Goal: Task Accomplishment & Management: Manage account settings

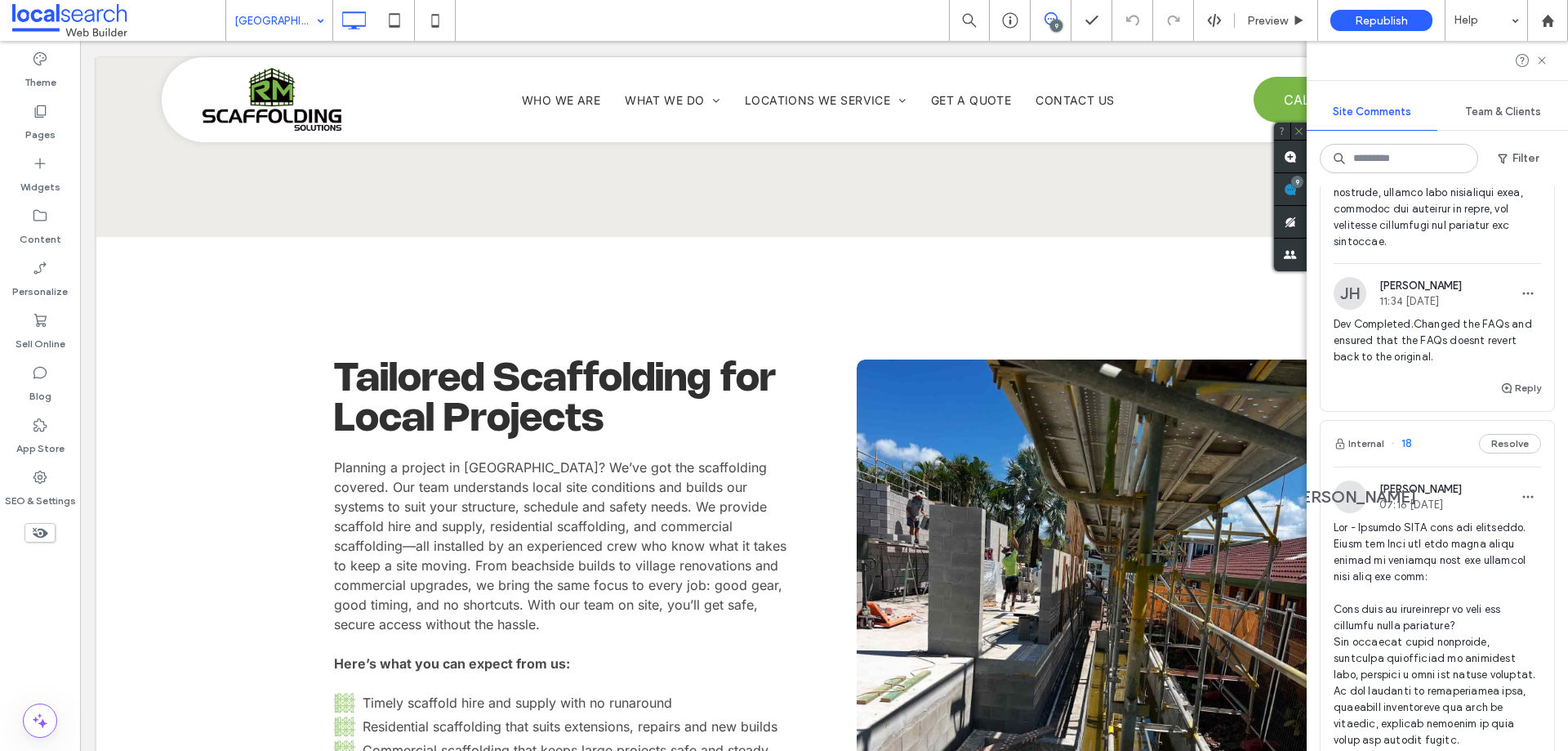
scroll to position [1849, 0]
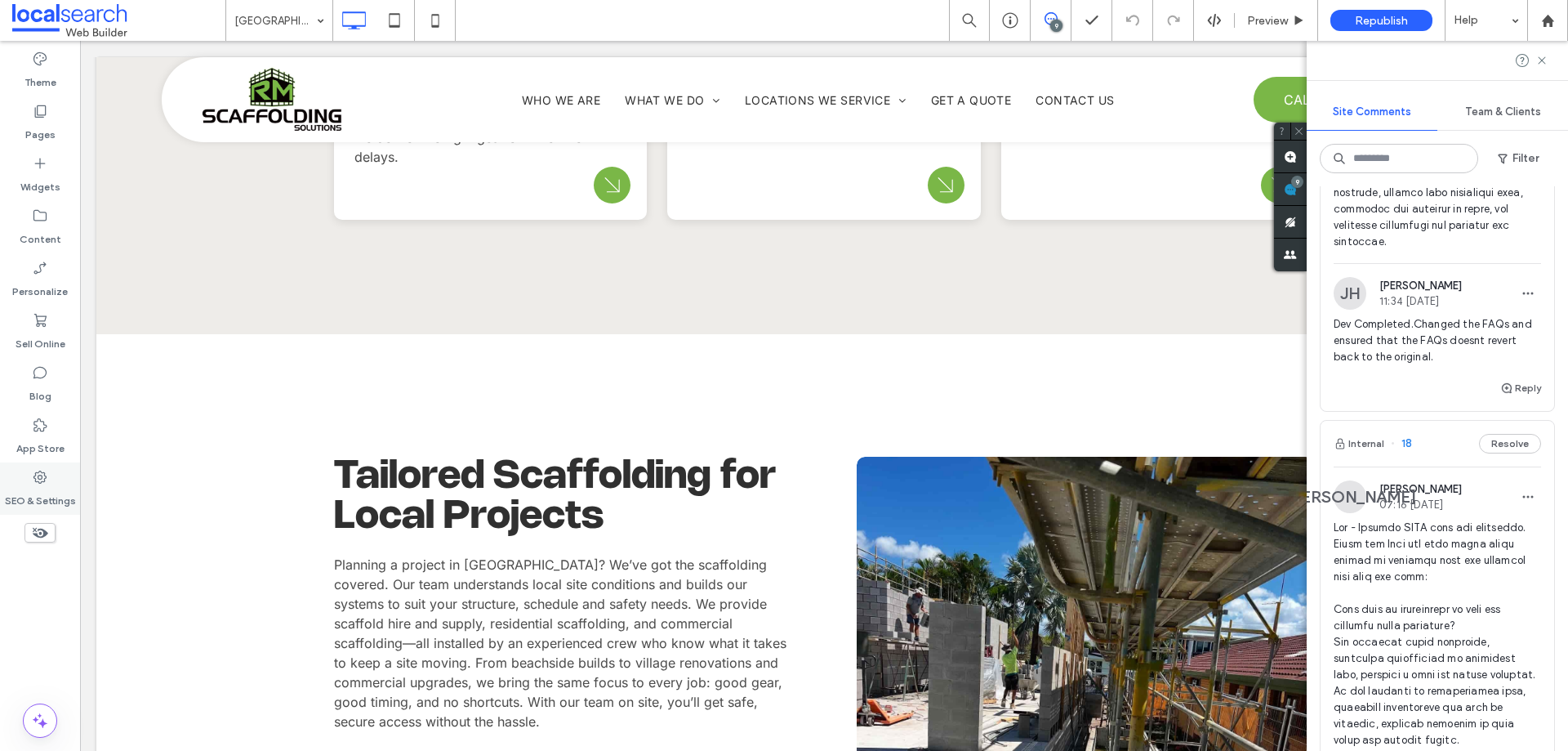
click at [39, 176] on label "SEO & Settings" at bounding box center [40, 496] width 71 height 23
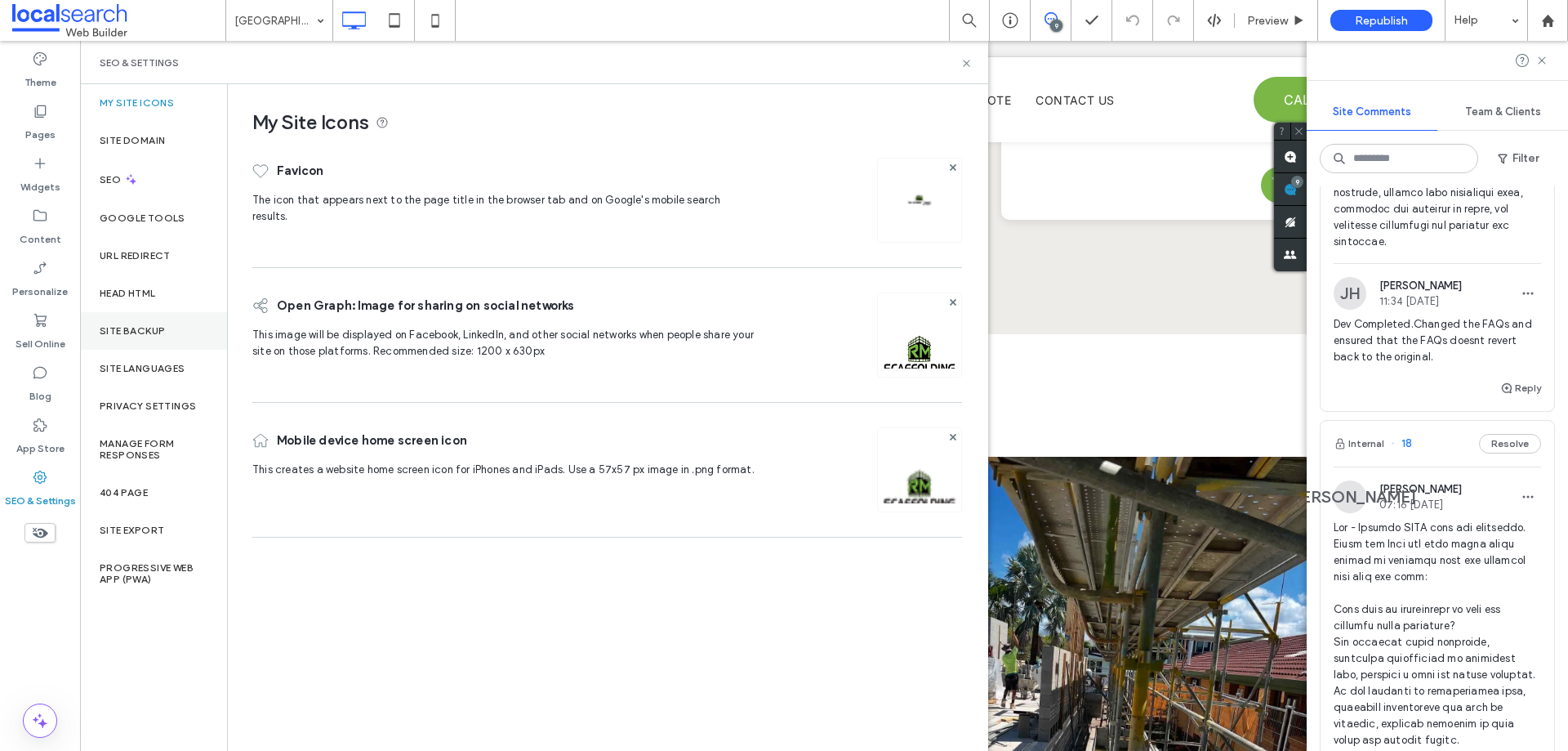
click at [170, 176] on div "Site Backup" at bounding box center [153, 331] width 147 height 38
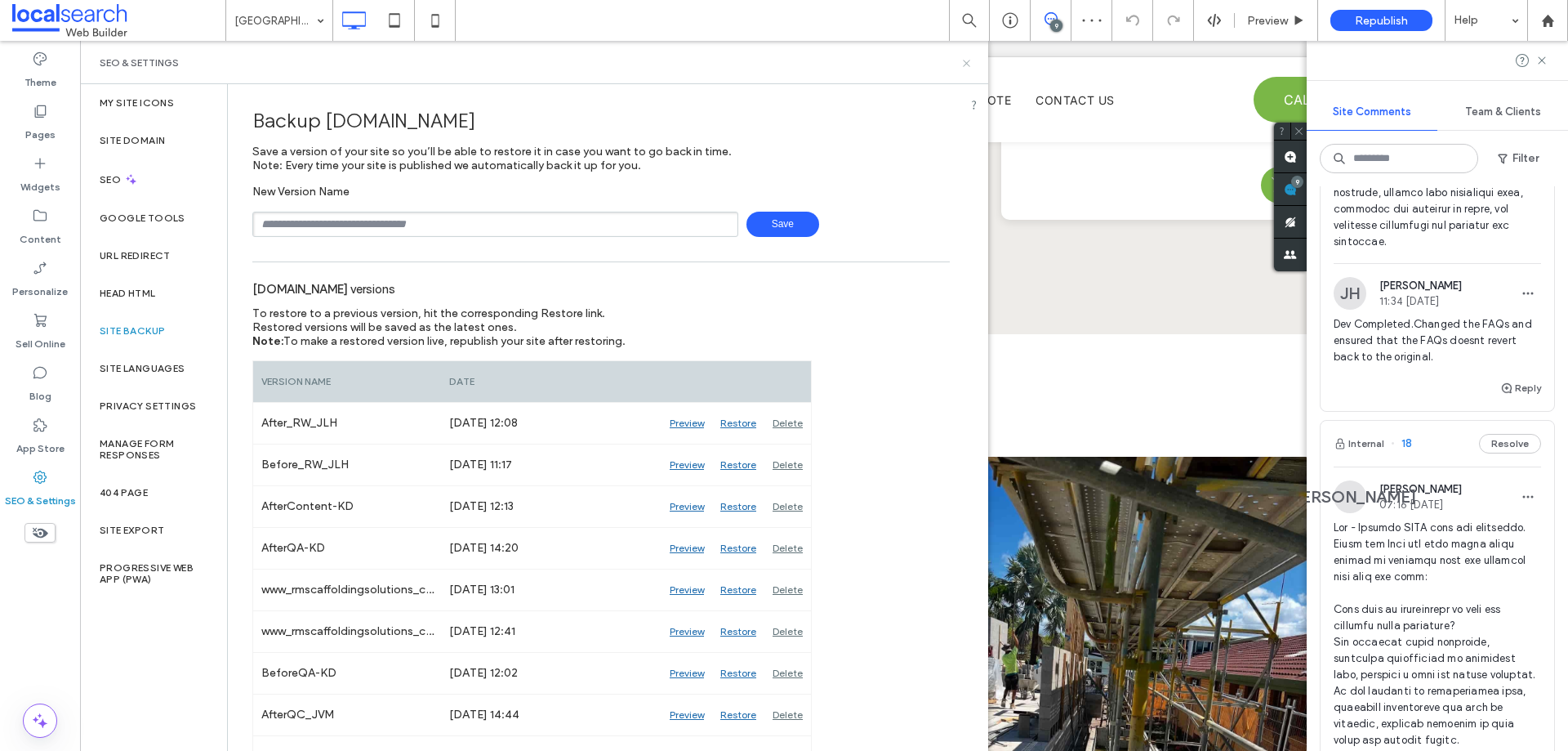
click at [410, 62] on icon at bounding box center [966, 63] width 12 height 12
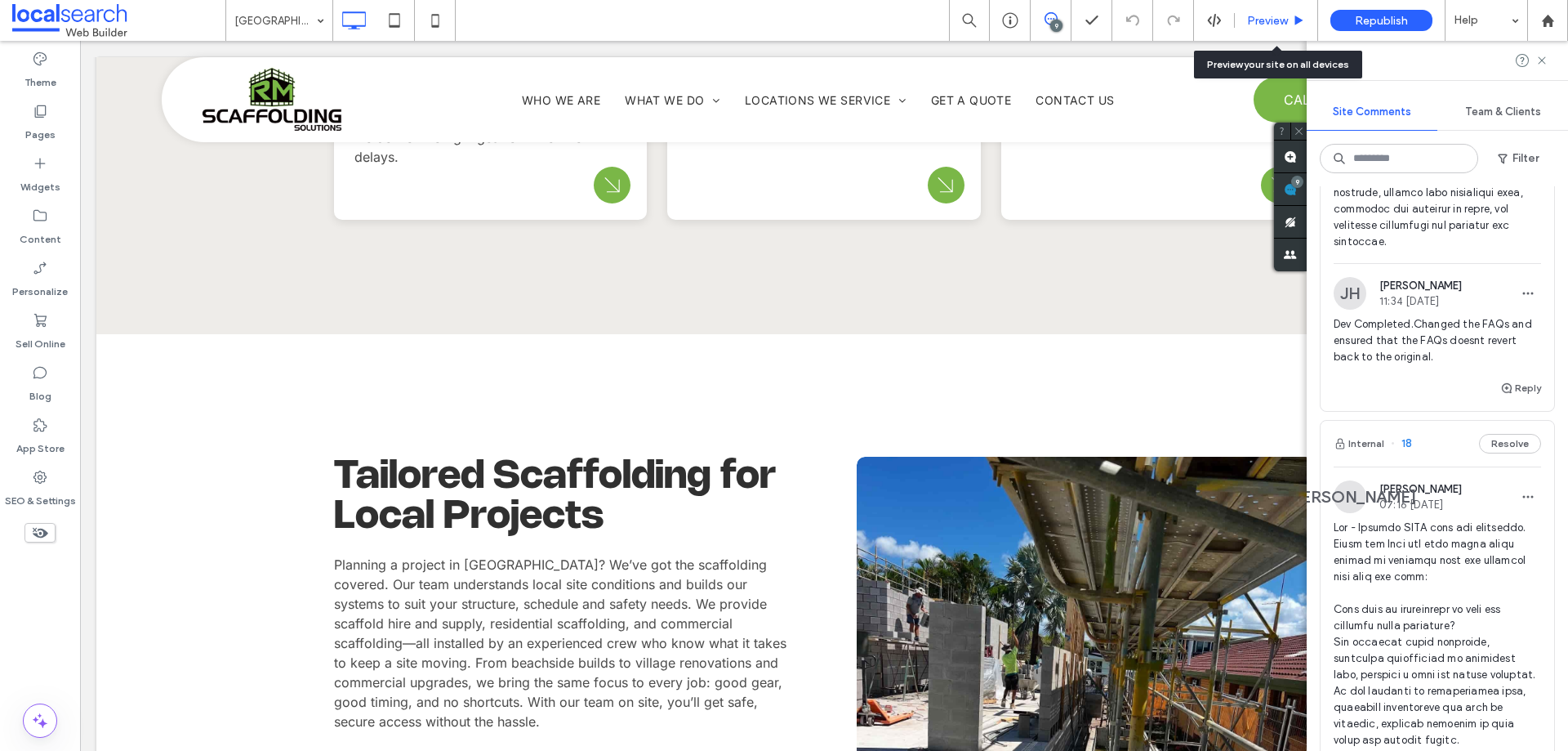
click at [410, 18] on span "Preview" at bounding box center [1267, 21] width 41 height 14
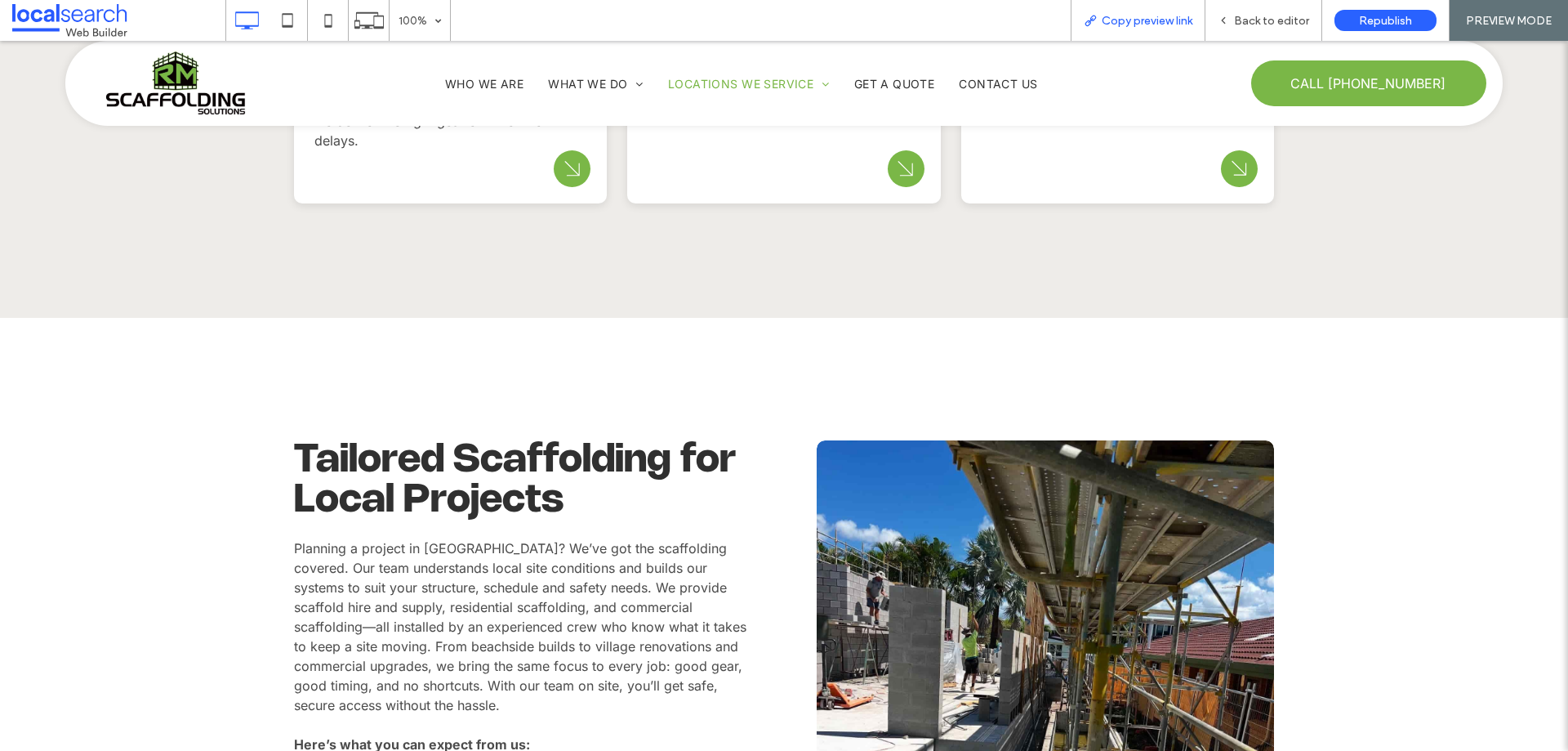
click at [410, 23] on span "Copy preview link" at bounding box center [1147, 21] width 91 height 14
click at [410, 17] on span "Back to editor" at bounding box center [1271, 21] width 75 height 14
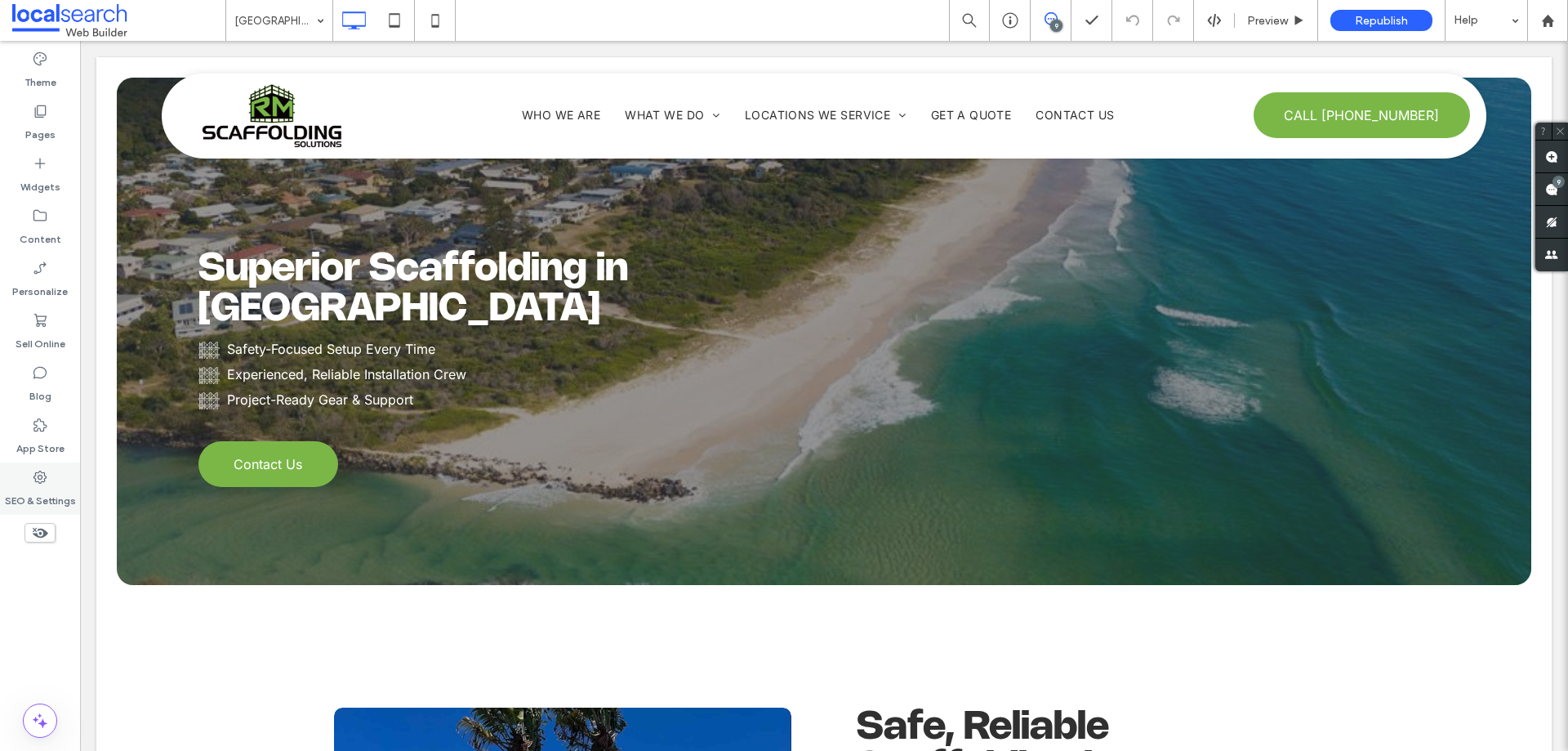
drag, startPoint x: 43, startPoint y: 482, endPoint x: 52, endPoint y: 477, distance: 10.3
click at [49, 176] on div "SEO & Settings" at bounding box center [40, 488] width 80 height 52
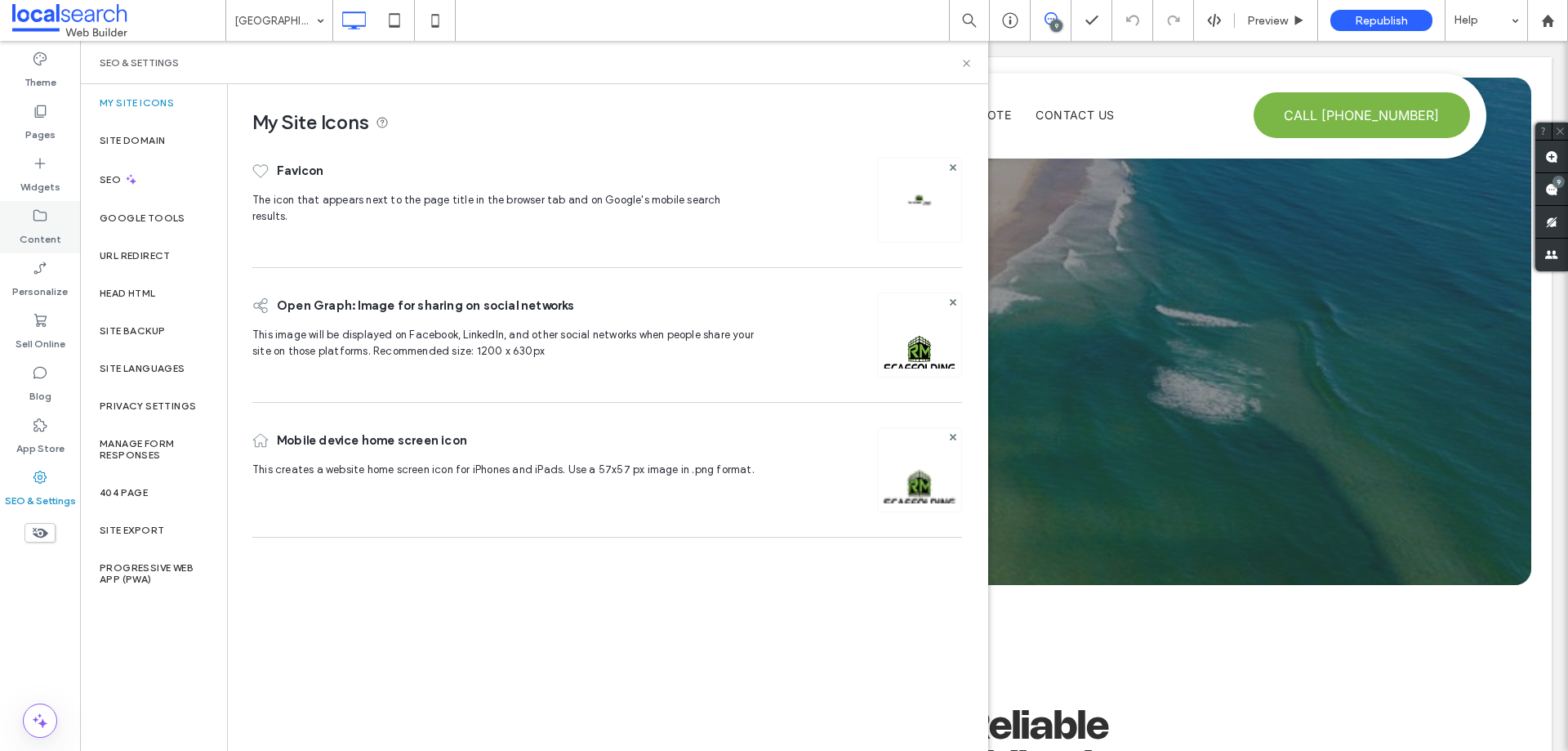
click at [32, 176] on label "Content" at bounding box center [41, 235] width 42 height 23
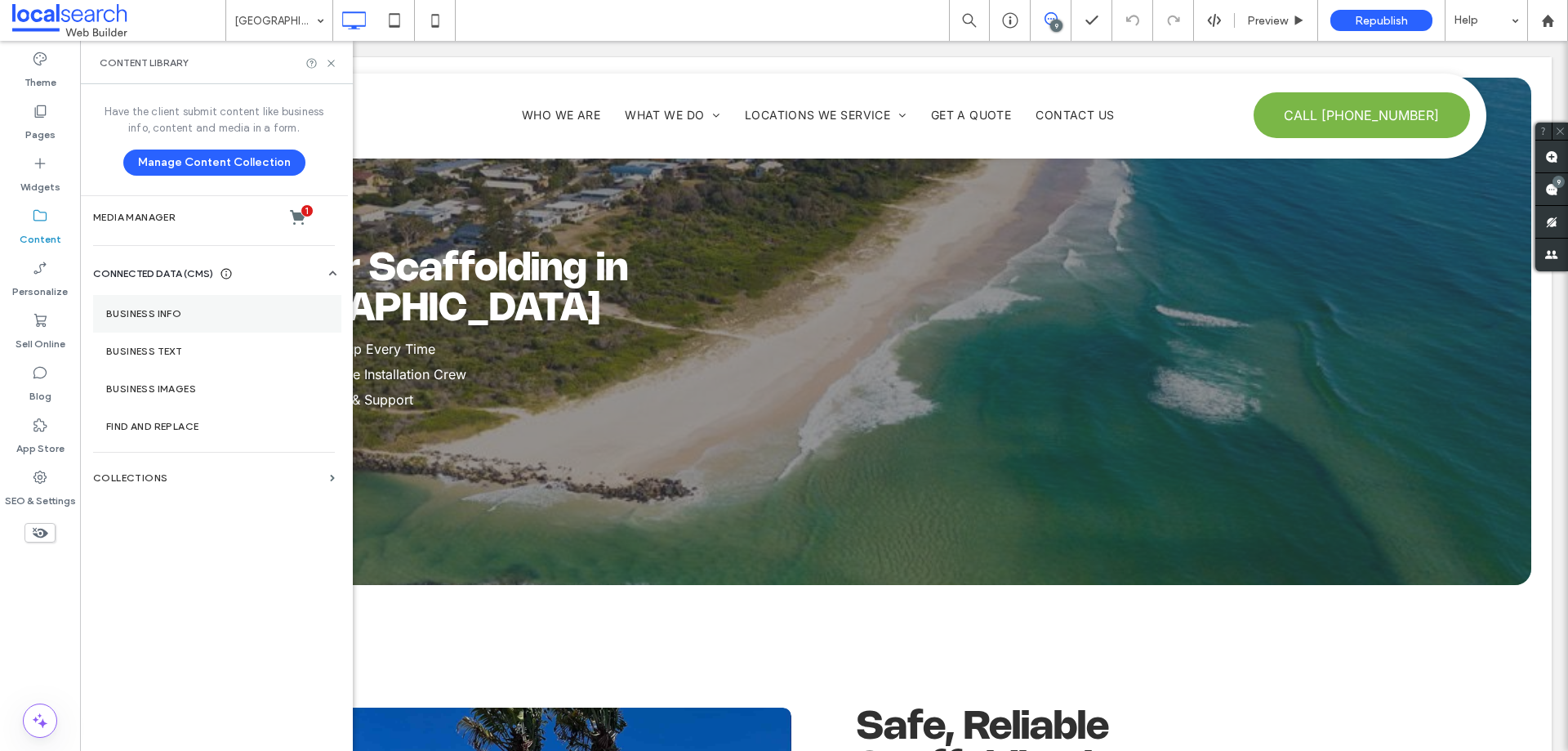
click at [224, 176] on section "Business Info" at bounding box center [216, 314] width 248 height 38
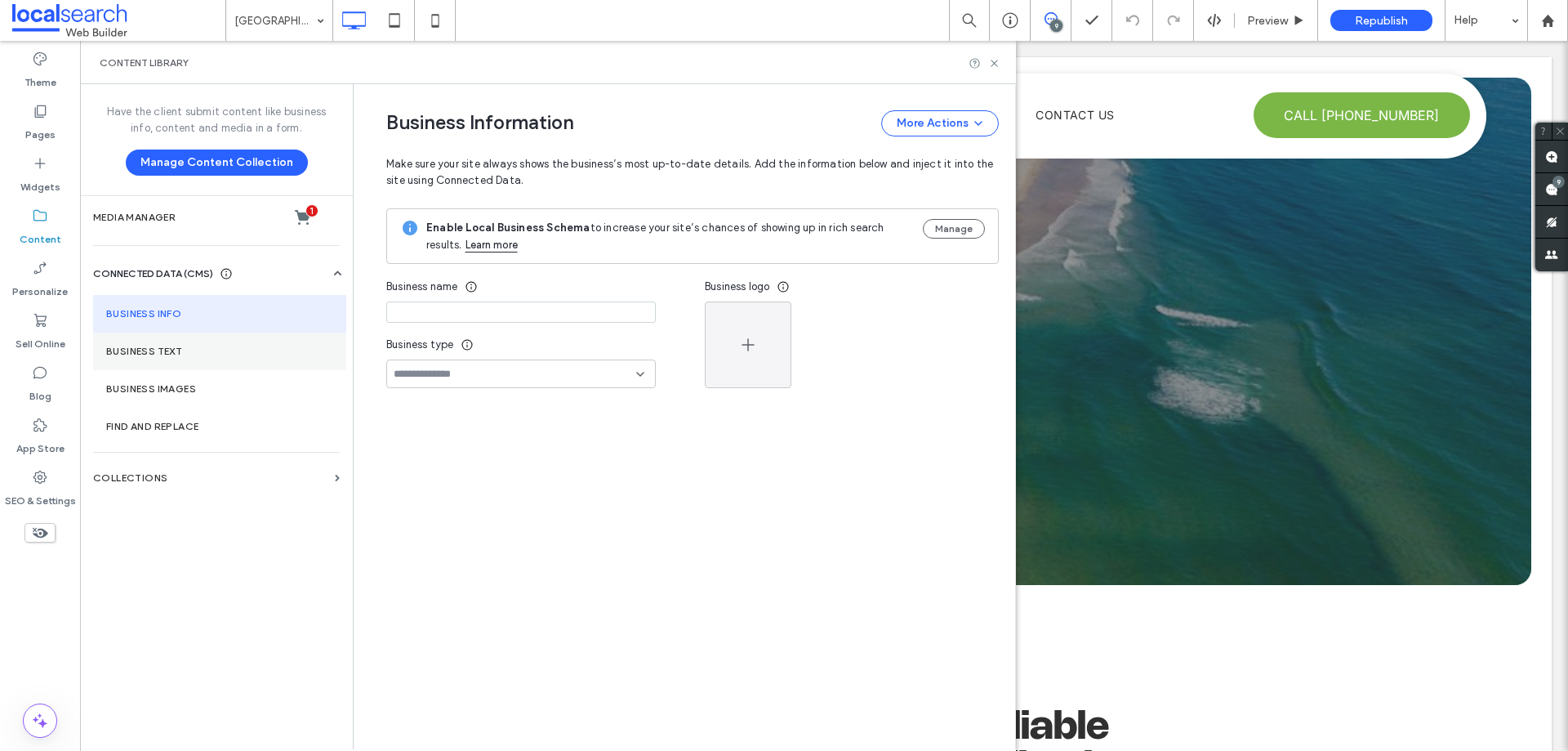
type input "**********"
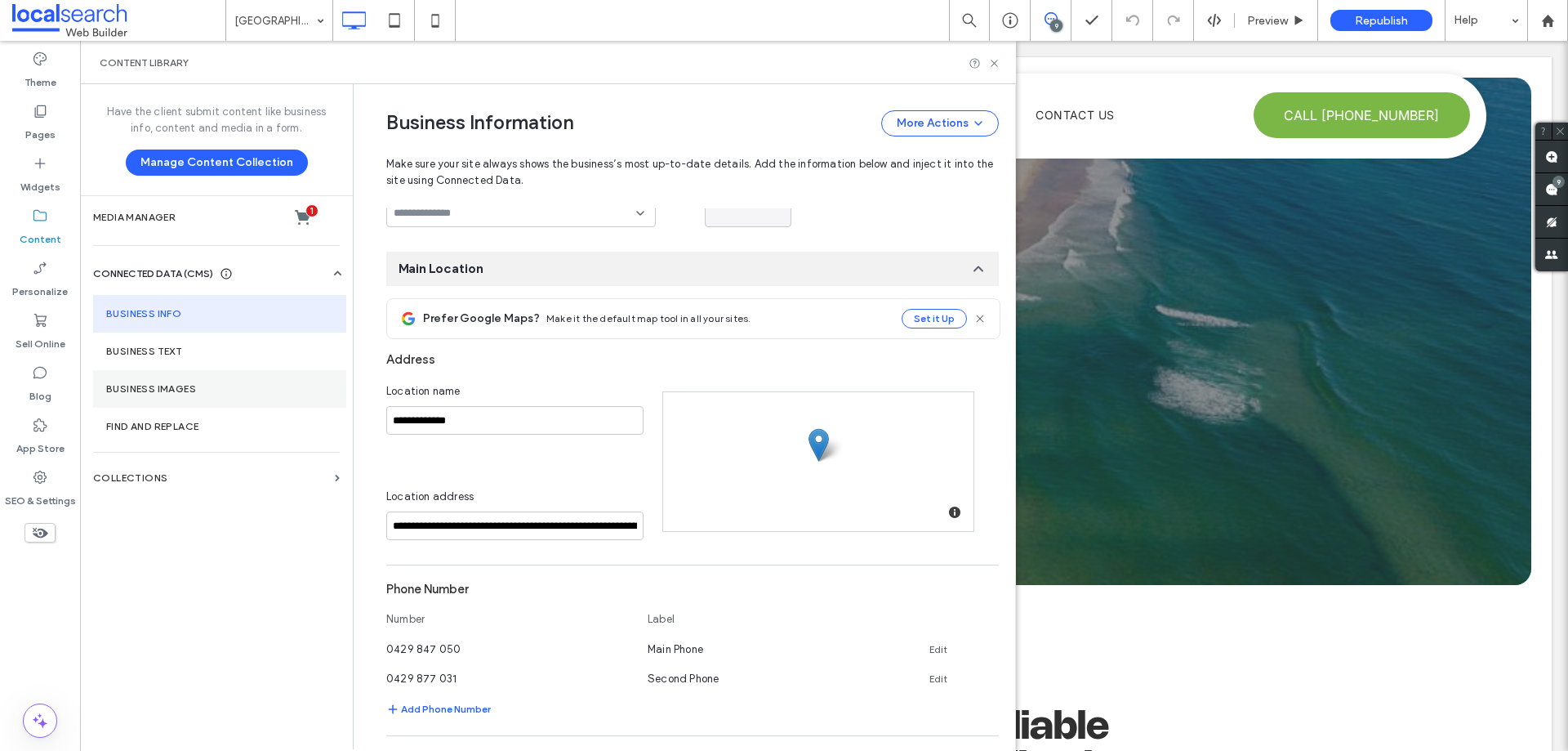
scroll to position [163, 0]
click at [220, 176] on label "Business Images" at bounding box center [220, 388] width 227 height 11
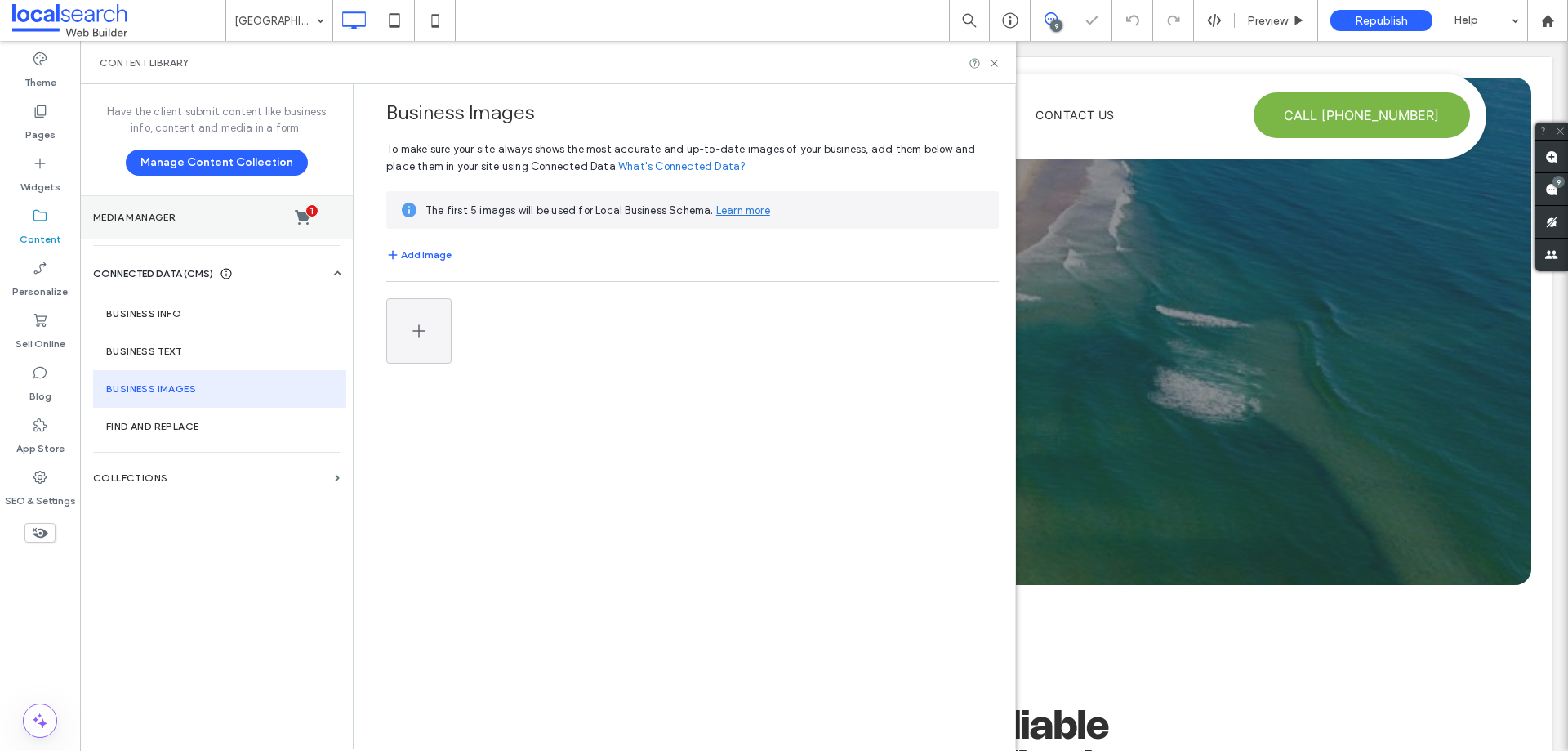
click at [196, 176] on label "Media Manager 1" at bounding box center [216, 217] width 247 height 16
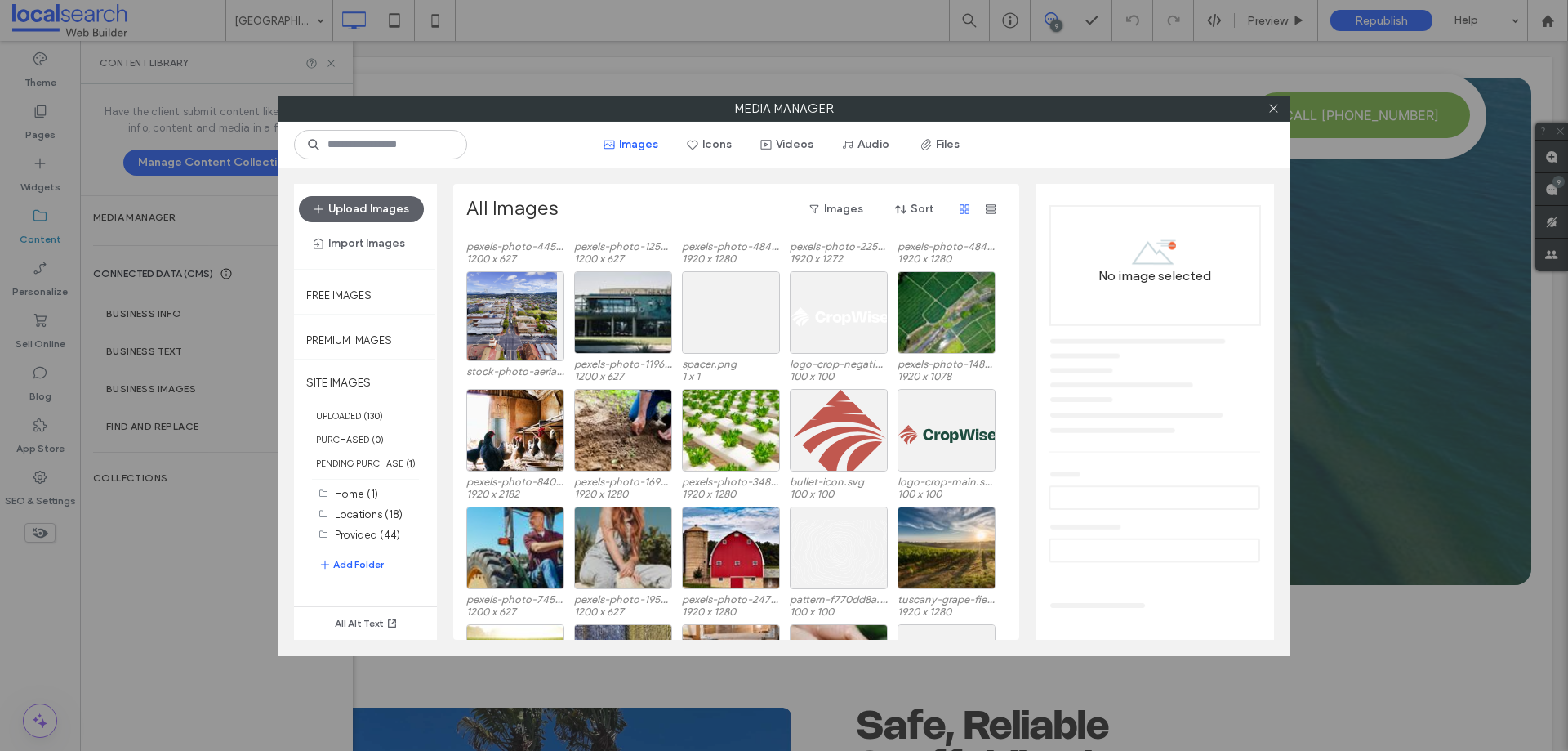
scroll to position [2044, 0]
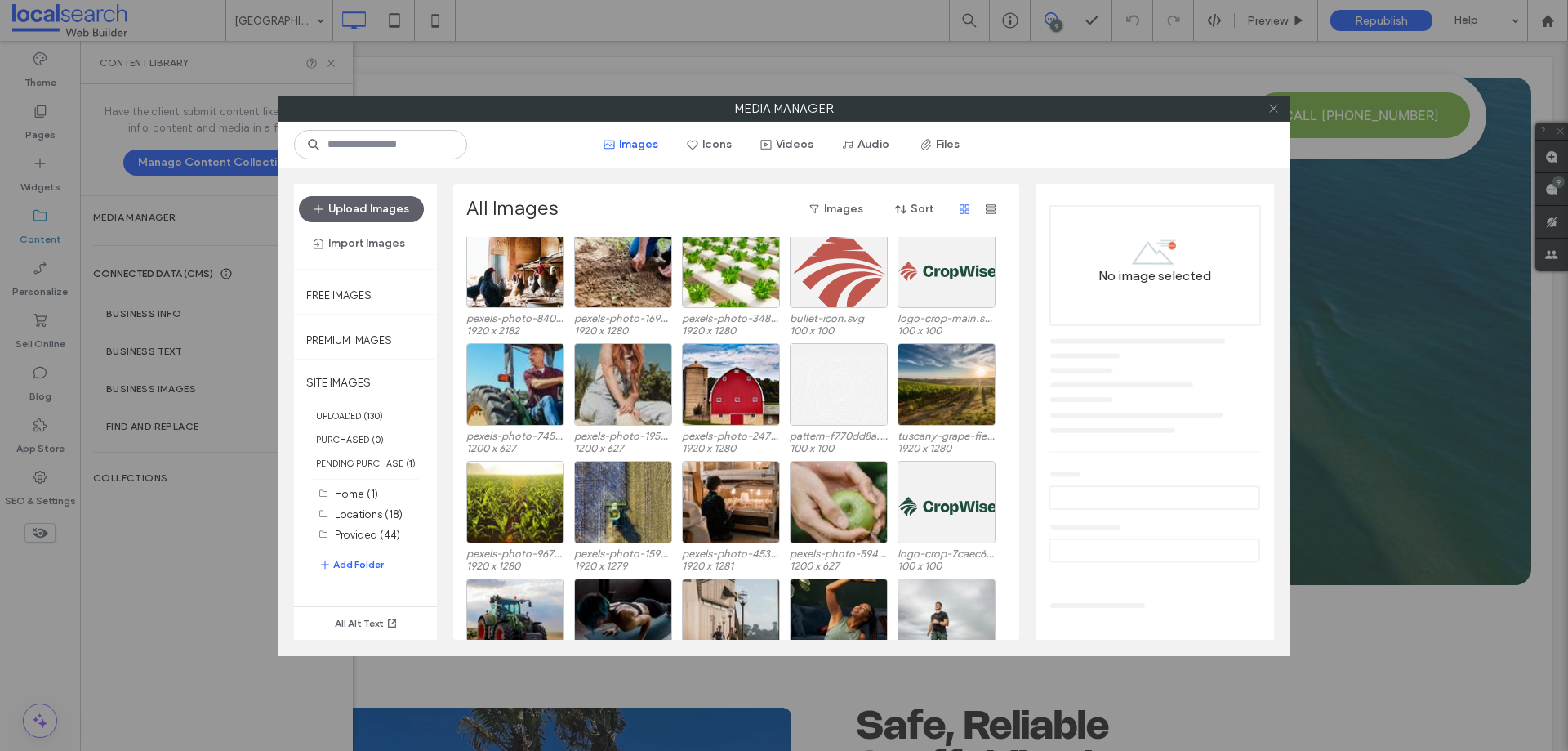
click at [410, 107] on icon at bounding box center [1274, 109] width 12 height 12
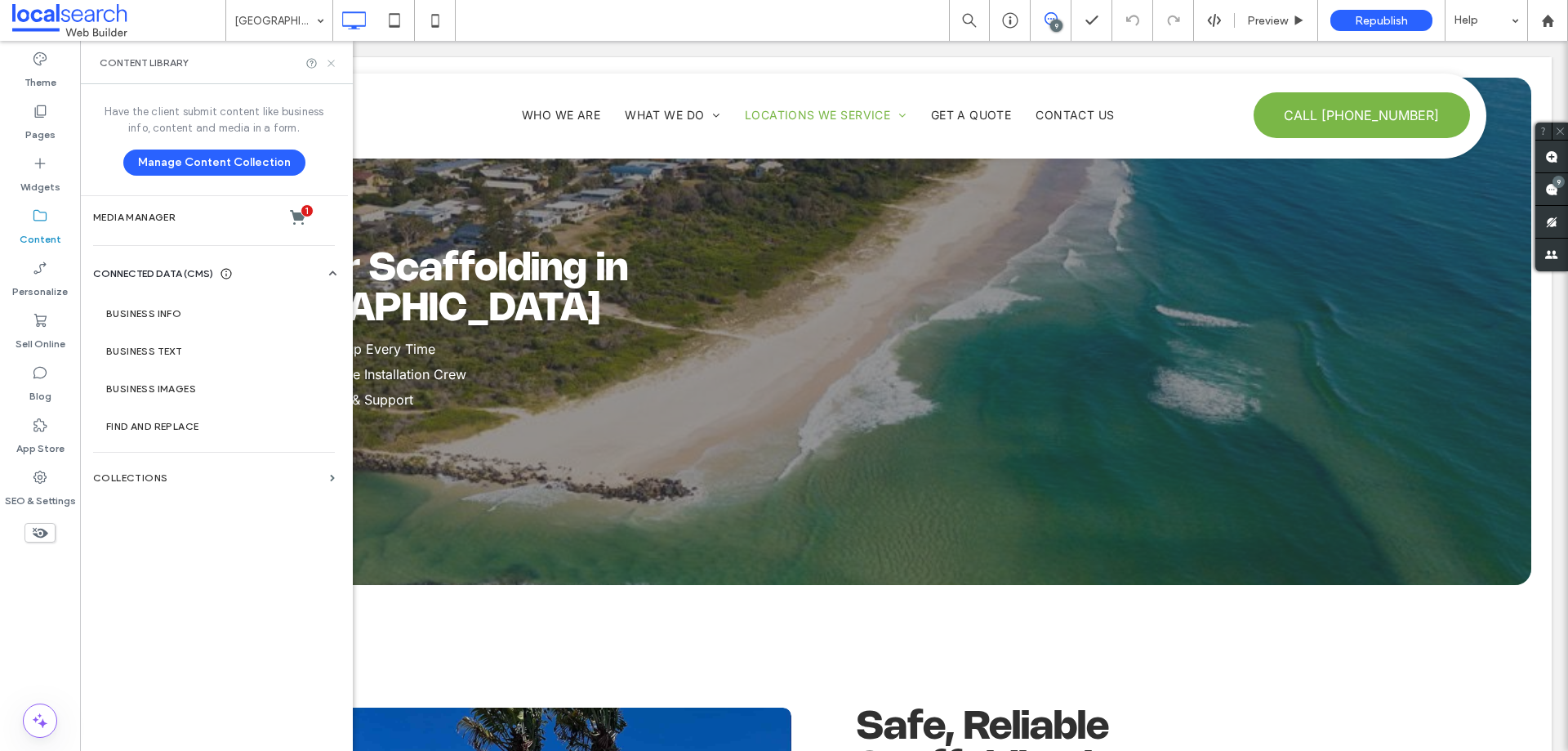
click at [334, 68] on icon at bounding box center [331, 63] width 12 height 12
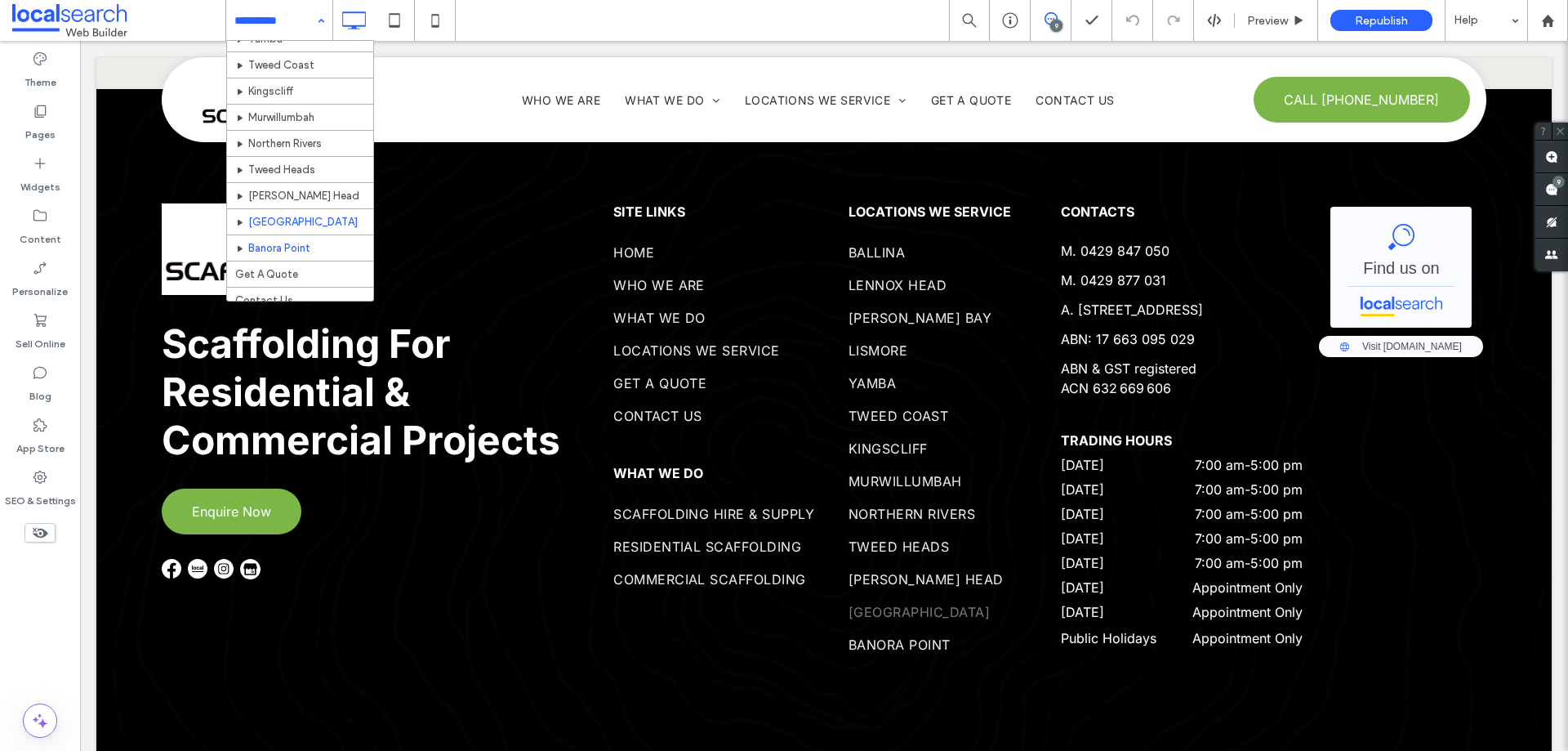
scroll to position [350, 0]
click at [410, 176] on use at bounding box center [1551, 189] width 13 height 13
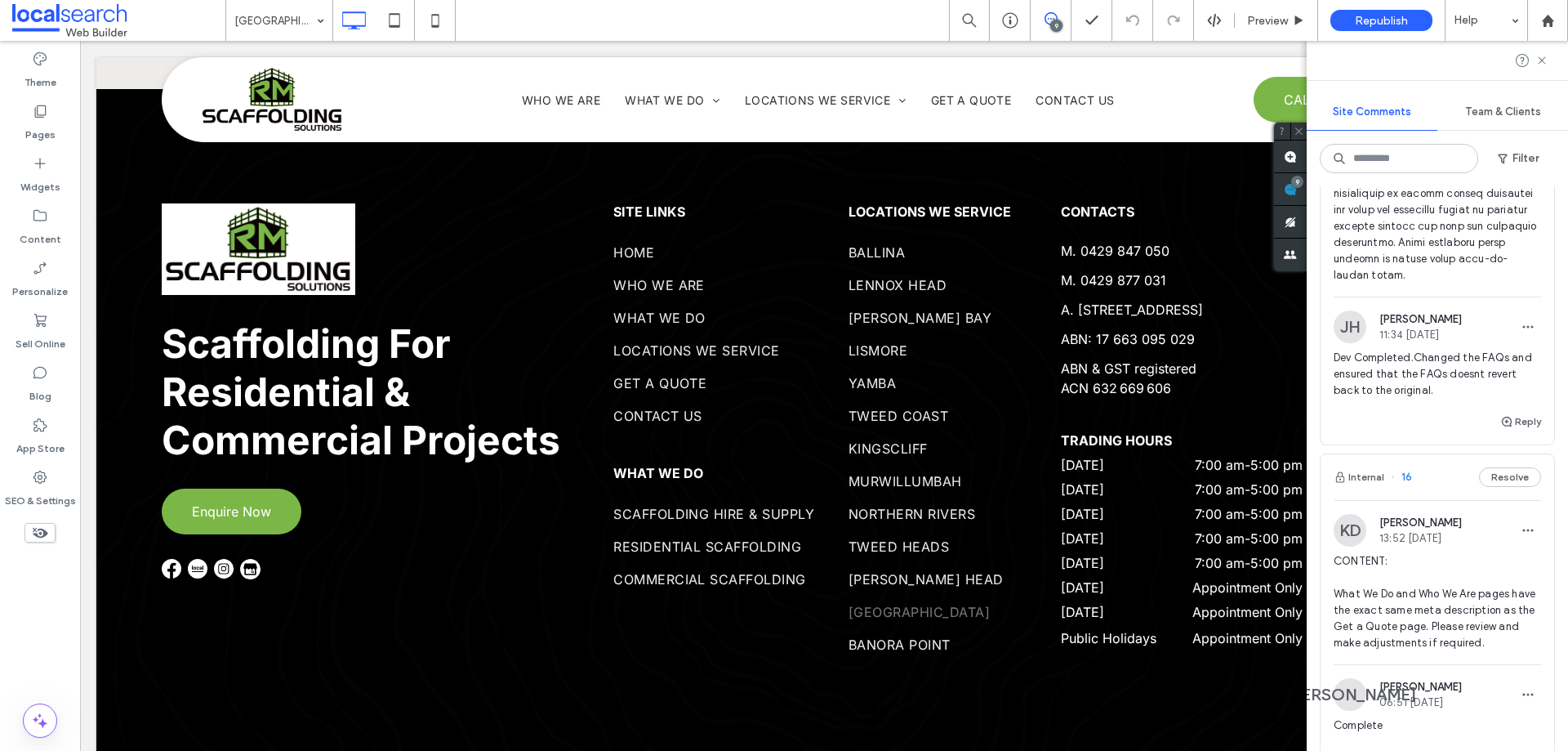
scroll to position [2614, 0]
drag, startPoint x: 29, startPoint y: 482, endPoint x: 50, endPoint y: 479, distance: 21.2
click at [29, 176] on div "SEO & Settings" at bounding box center [40, 488] width 80 height 52
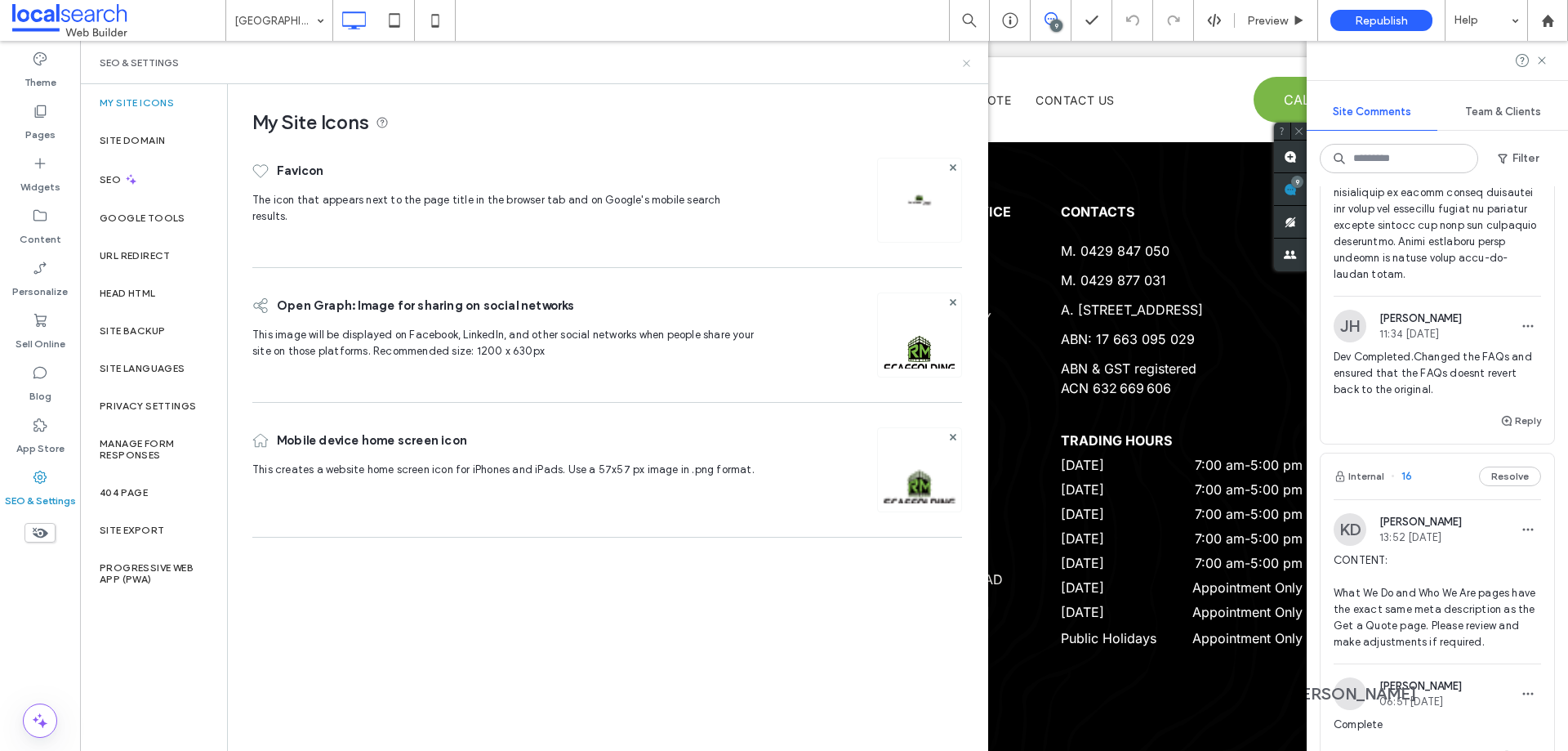
click at [410, 67] on icon at bounding box center [966, 63] width 12 height 12
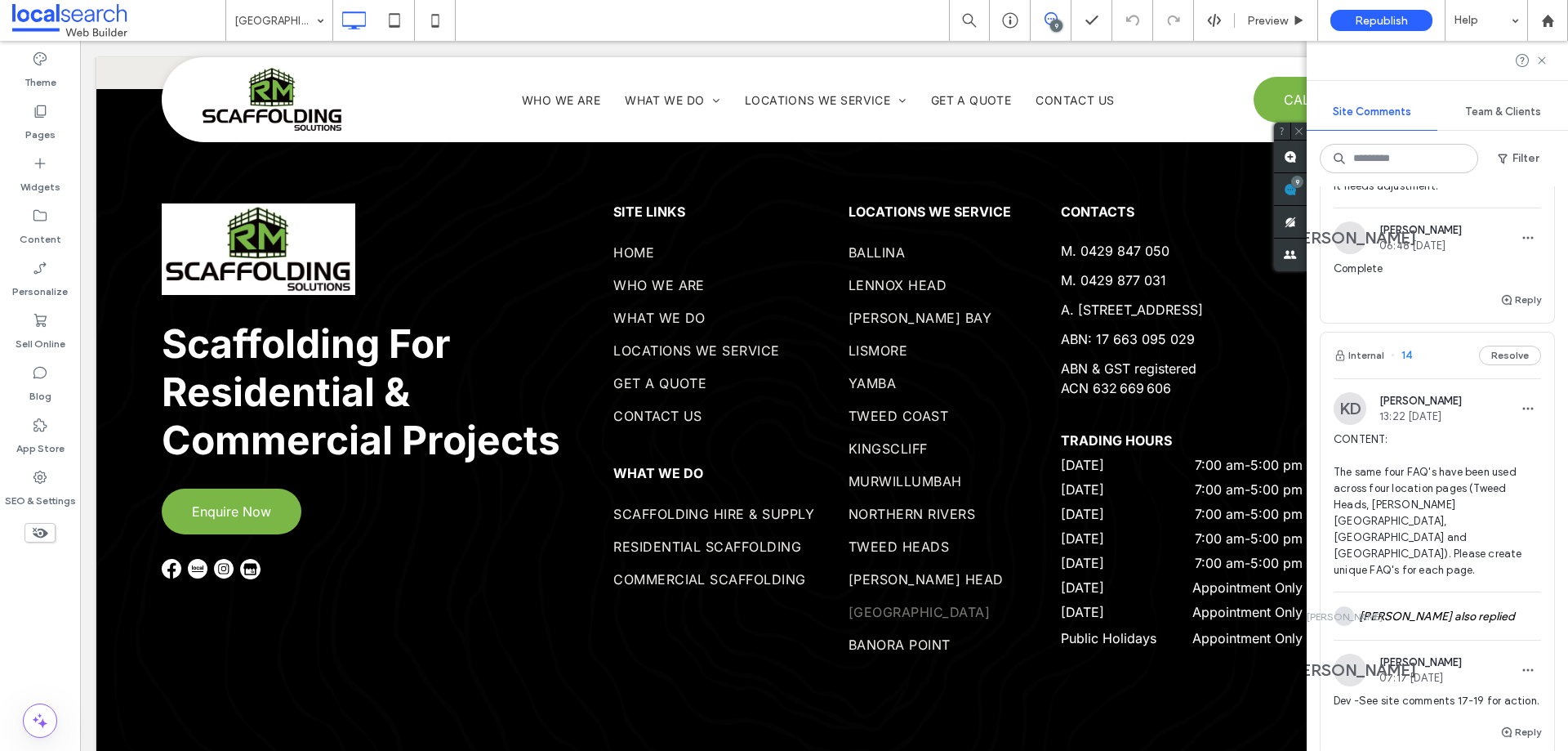
scroll to position [3495, 0]
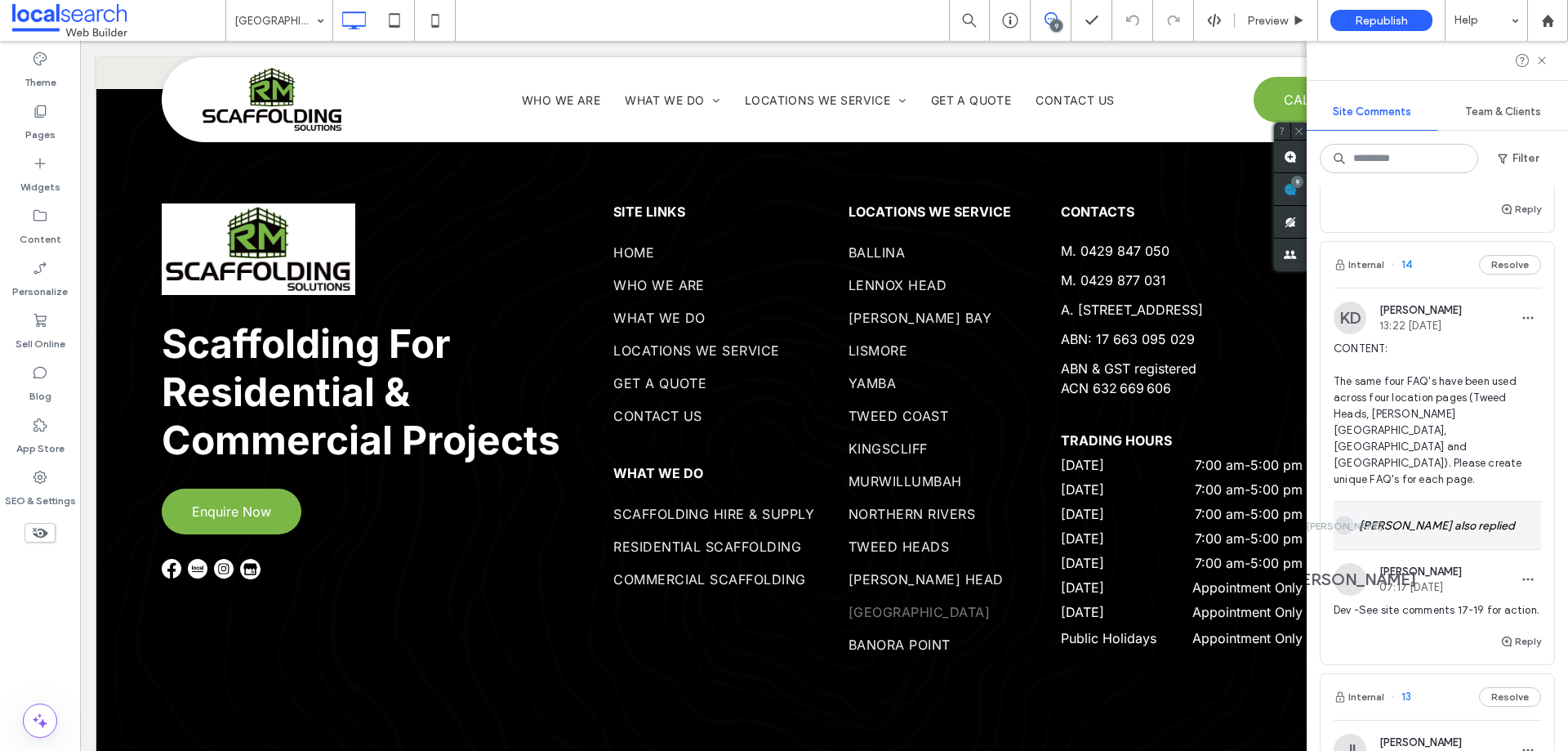
click at [410, 176] on div "[PERSON_NAME] also replied" at bounding box center [1437, 525] width 207 height 48
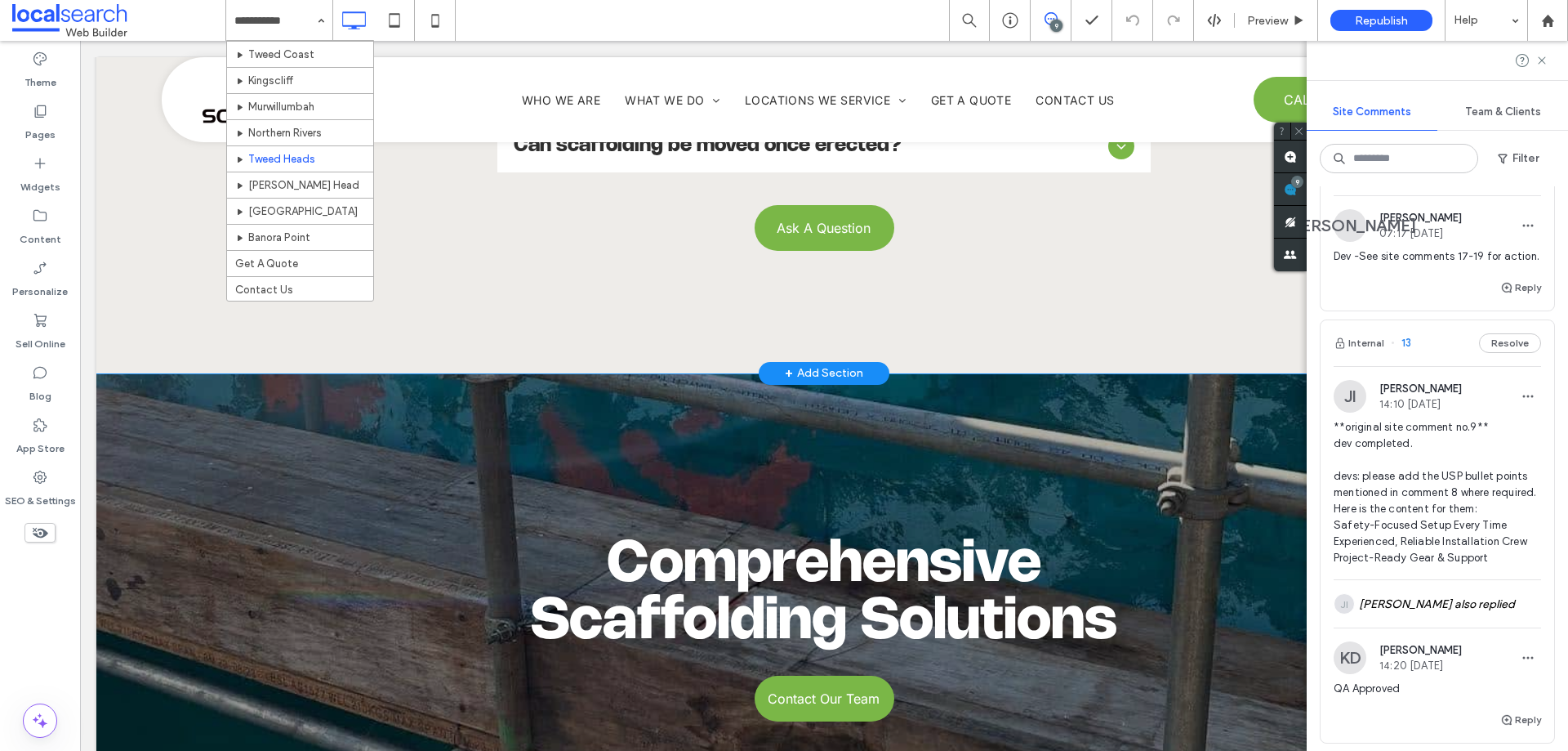
scroll to position [350, 0]
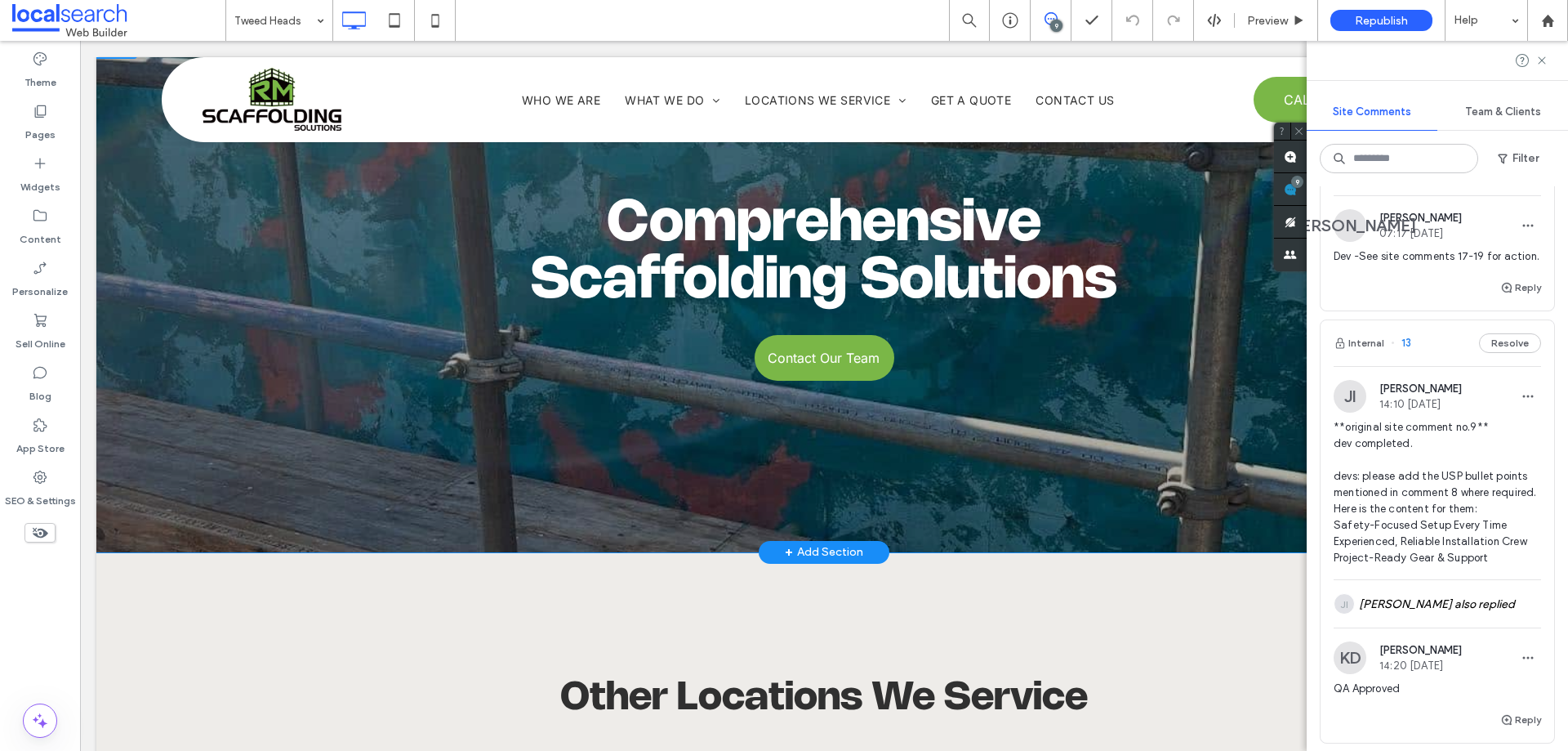
scroll to position [4895, 0]
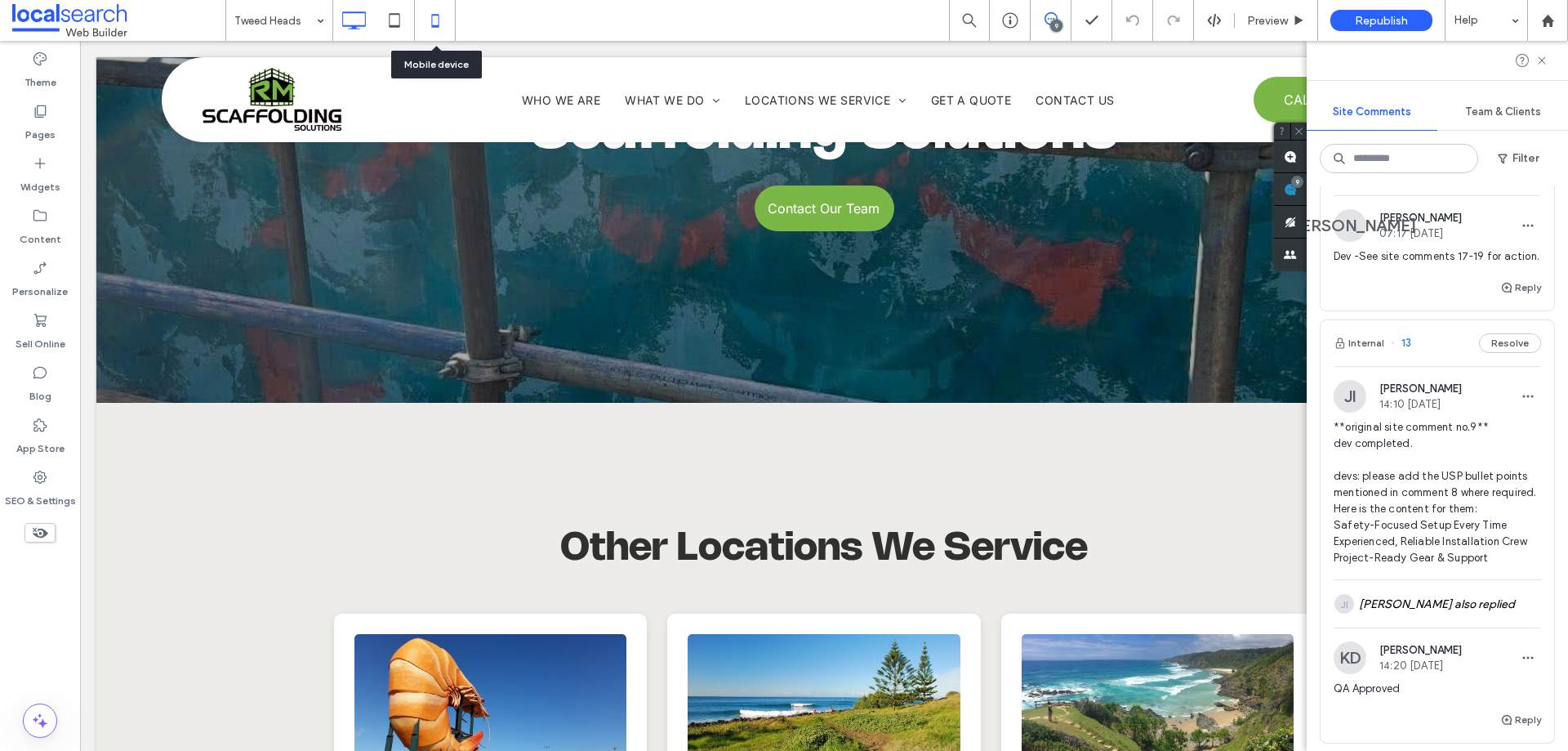
click at [410, 17] on icon at bounding box center [435, 20] width 33 height 33
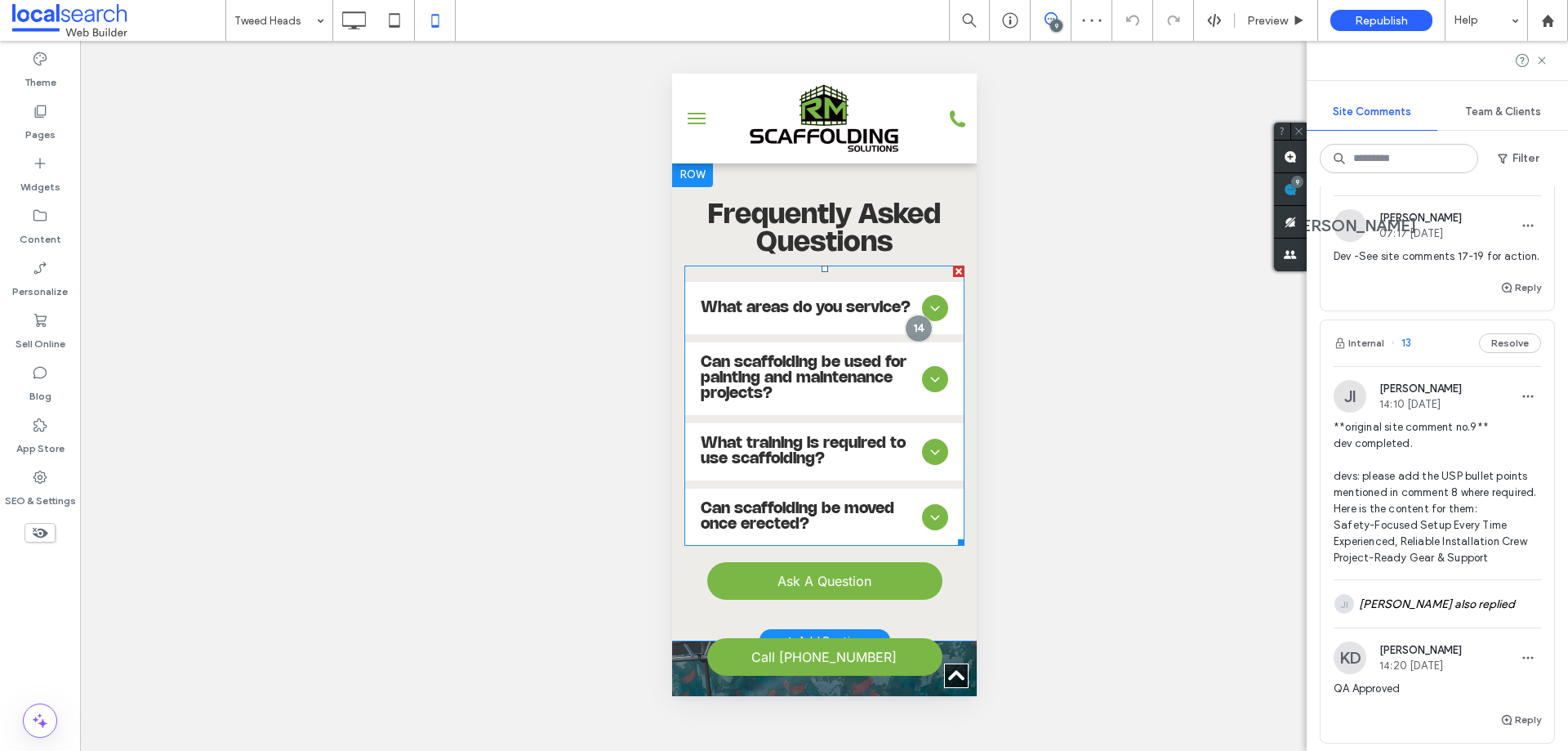
scroll to position [3839, 0]
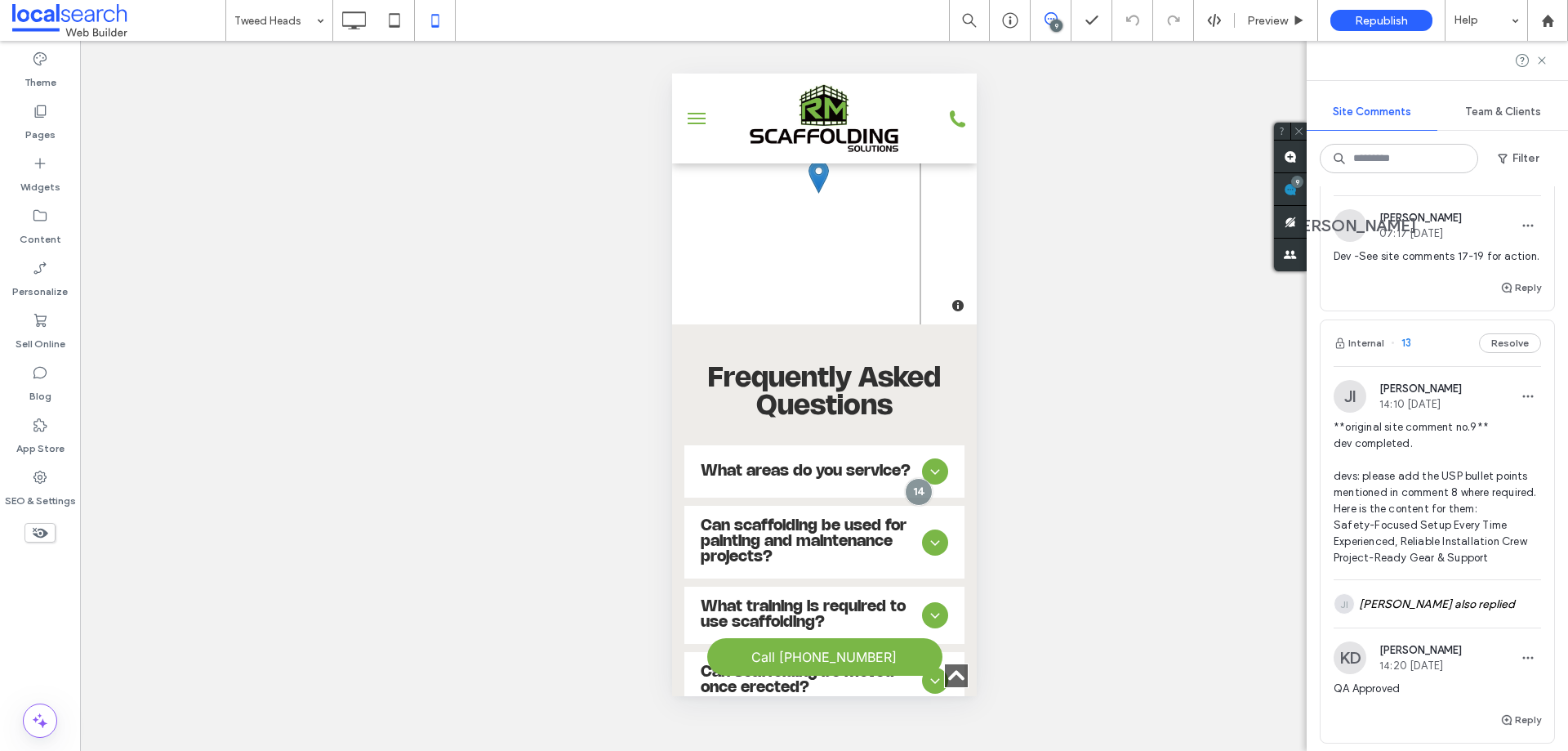
click at [410, 176] on div "Reply" at bounding box center [1437, 294] width 234 height 33
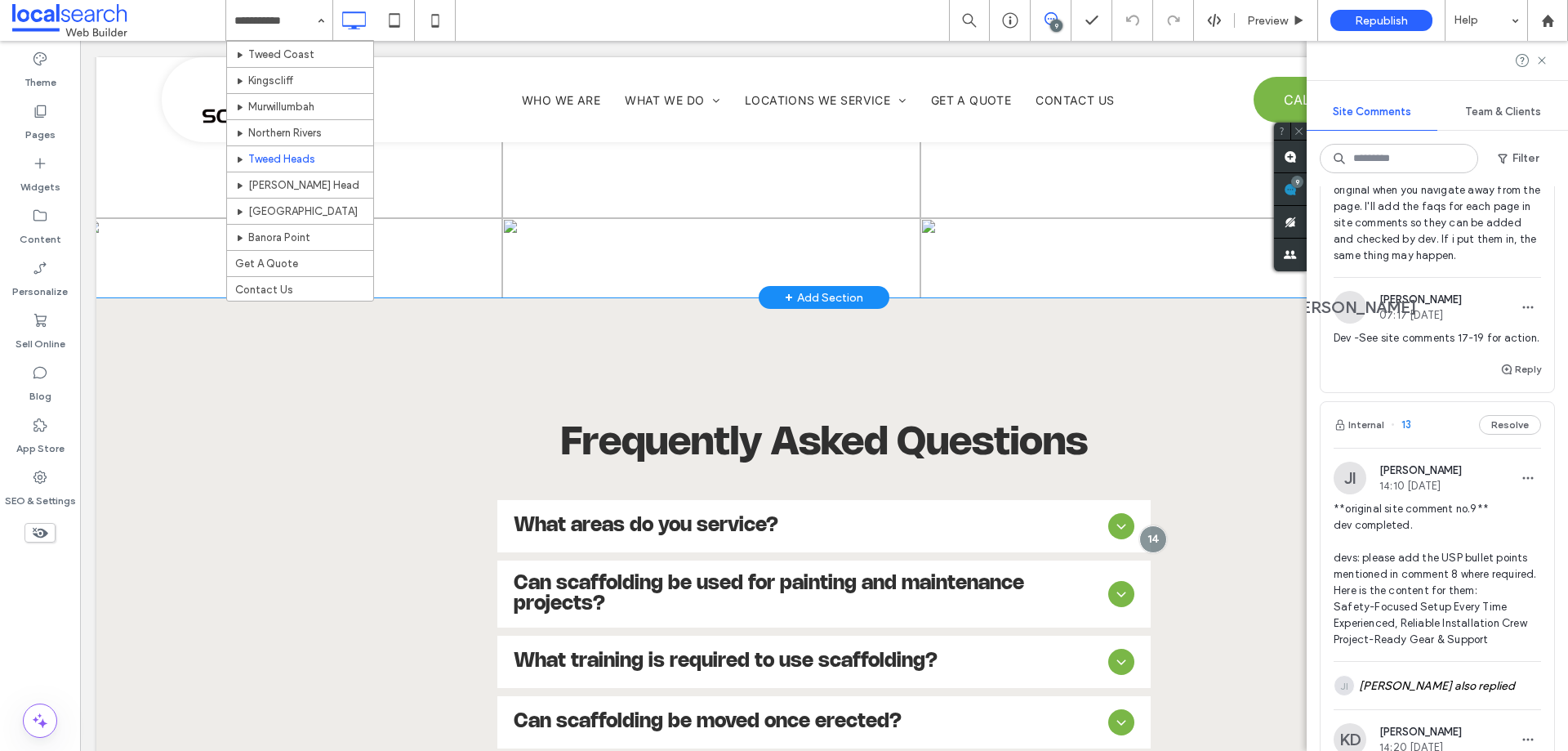
scroll to position [4079, 0]
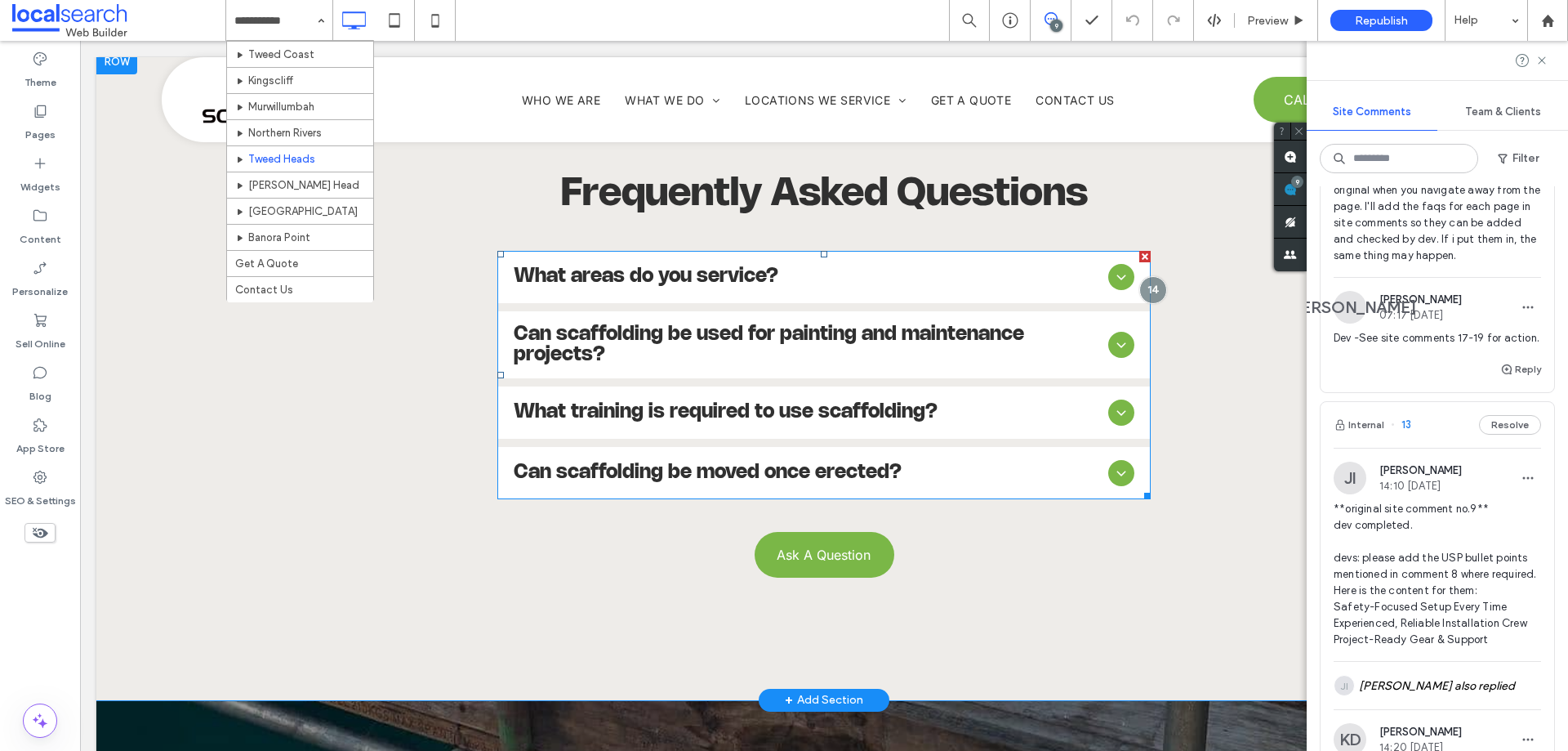
click at [410, 176] on span "Can scaffolding be moved once erected?" at bounding box center [808, 472] width 588 height 21
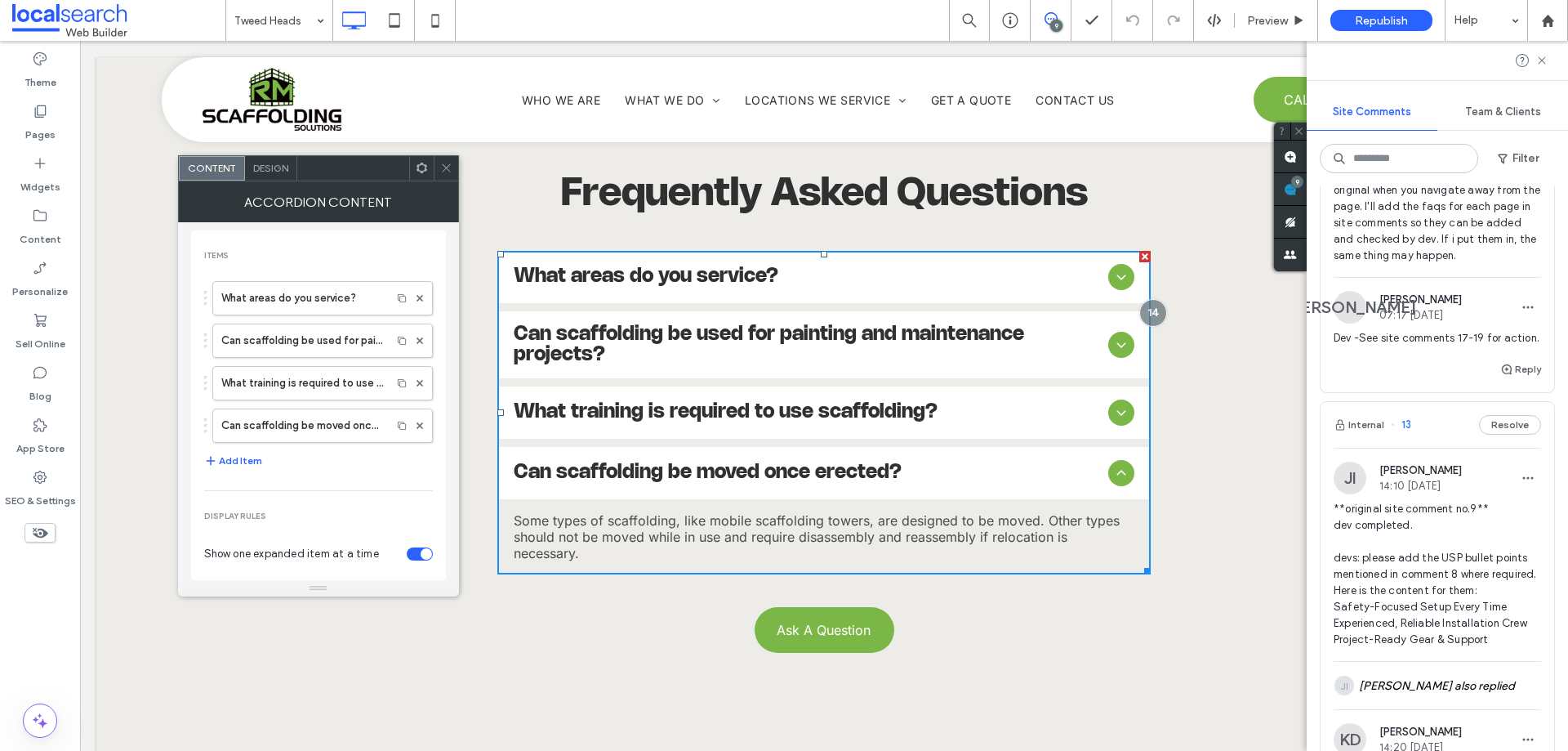
click at [410, 169] on icon at bounding box center [446, 167] width 12 height 12
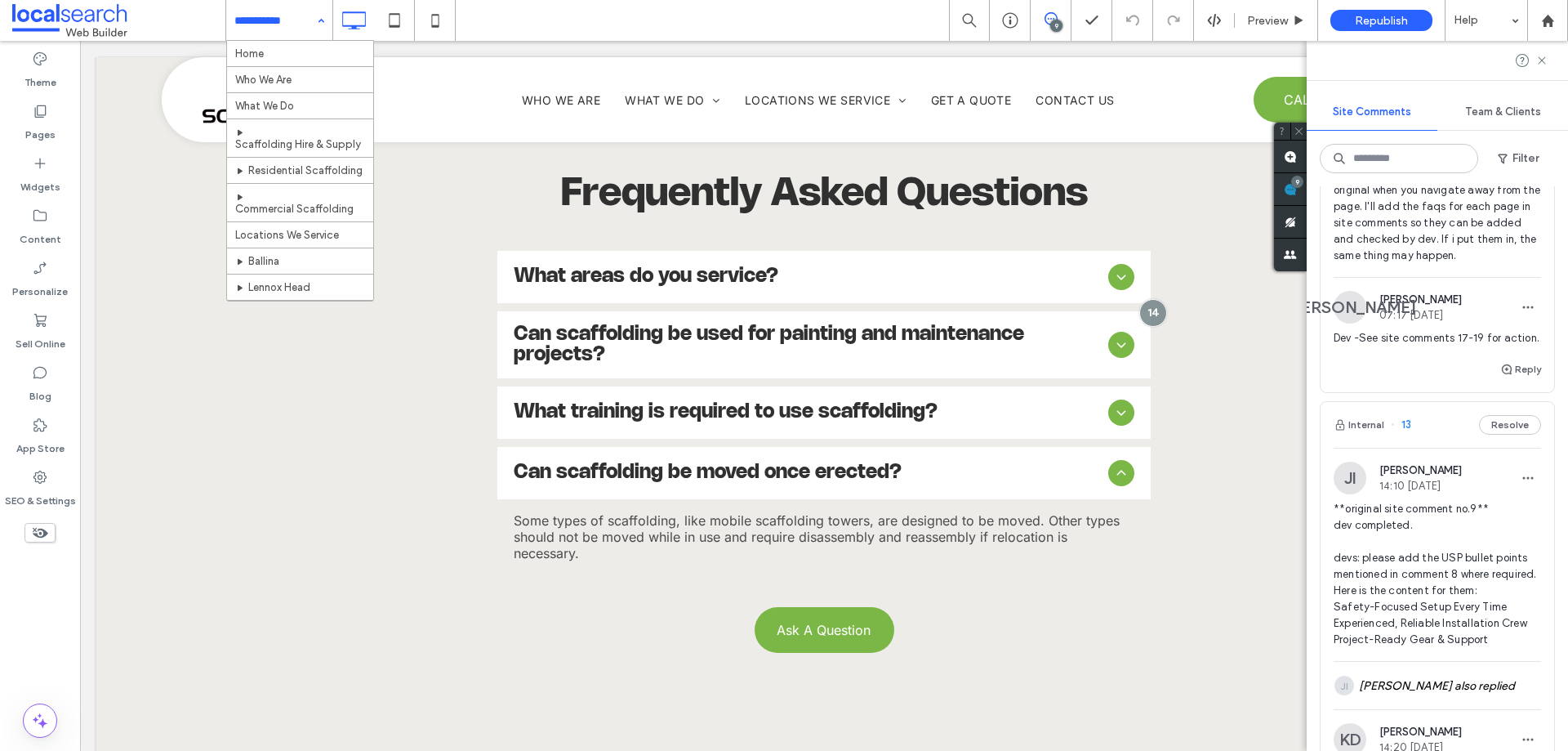
scroll to position [350, 0]
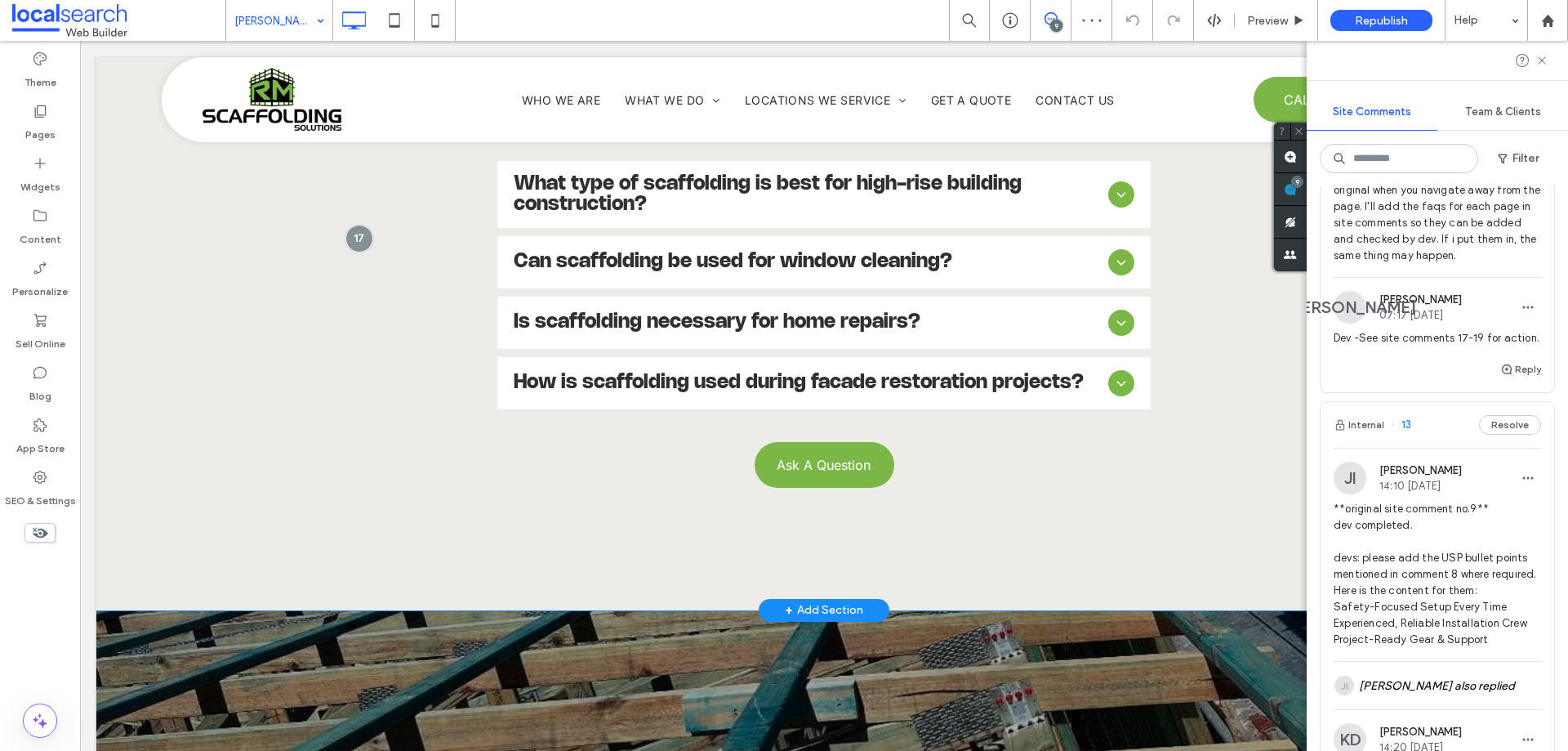
scroll to position [4002, 0]
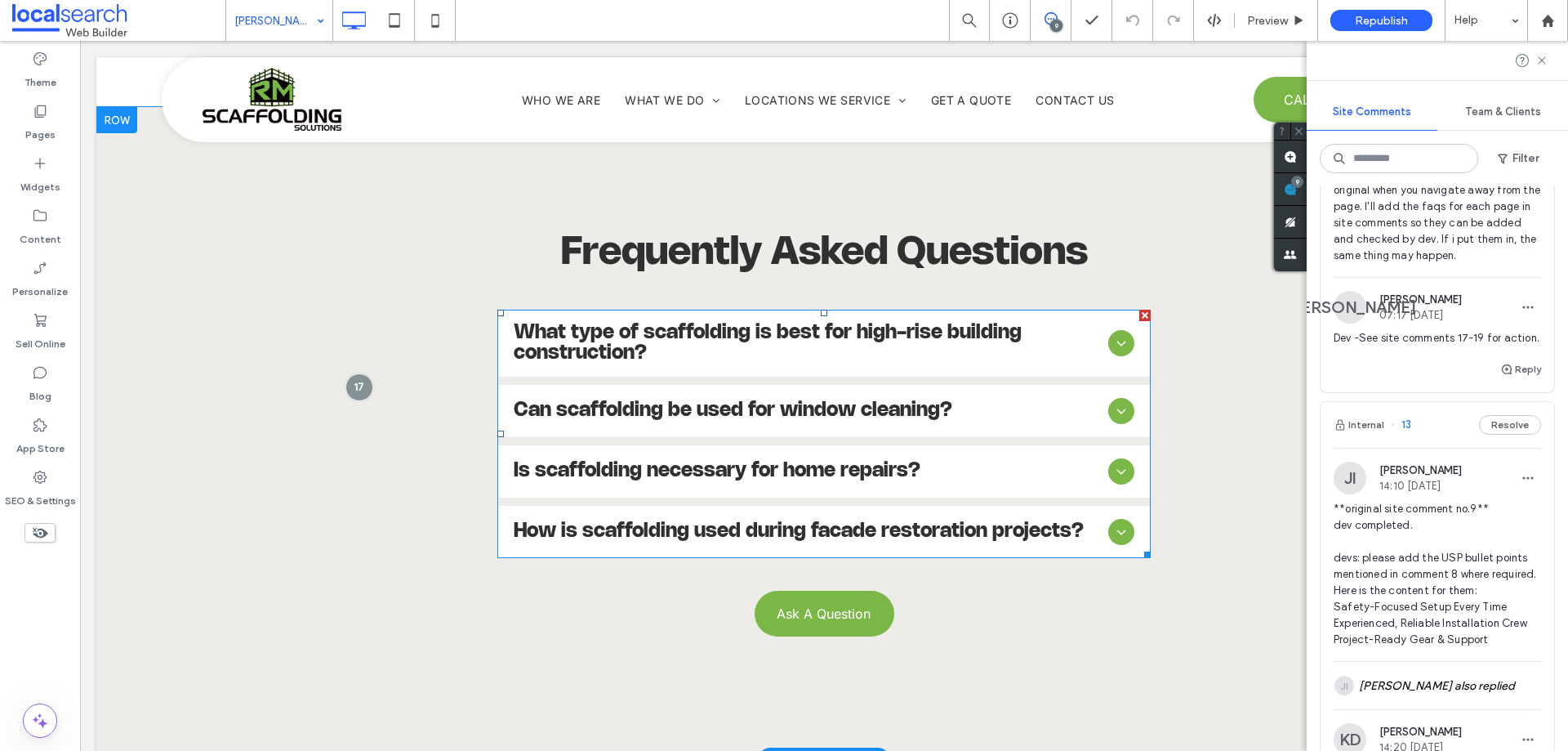
click at [410, 176] on span "How is scaffolding used during facade restoration projects?" at bounding box center [808, 531] width 588 height 21
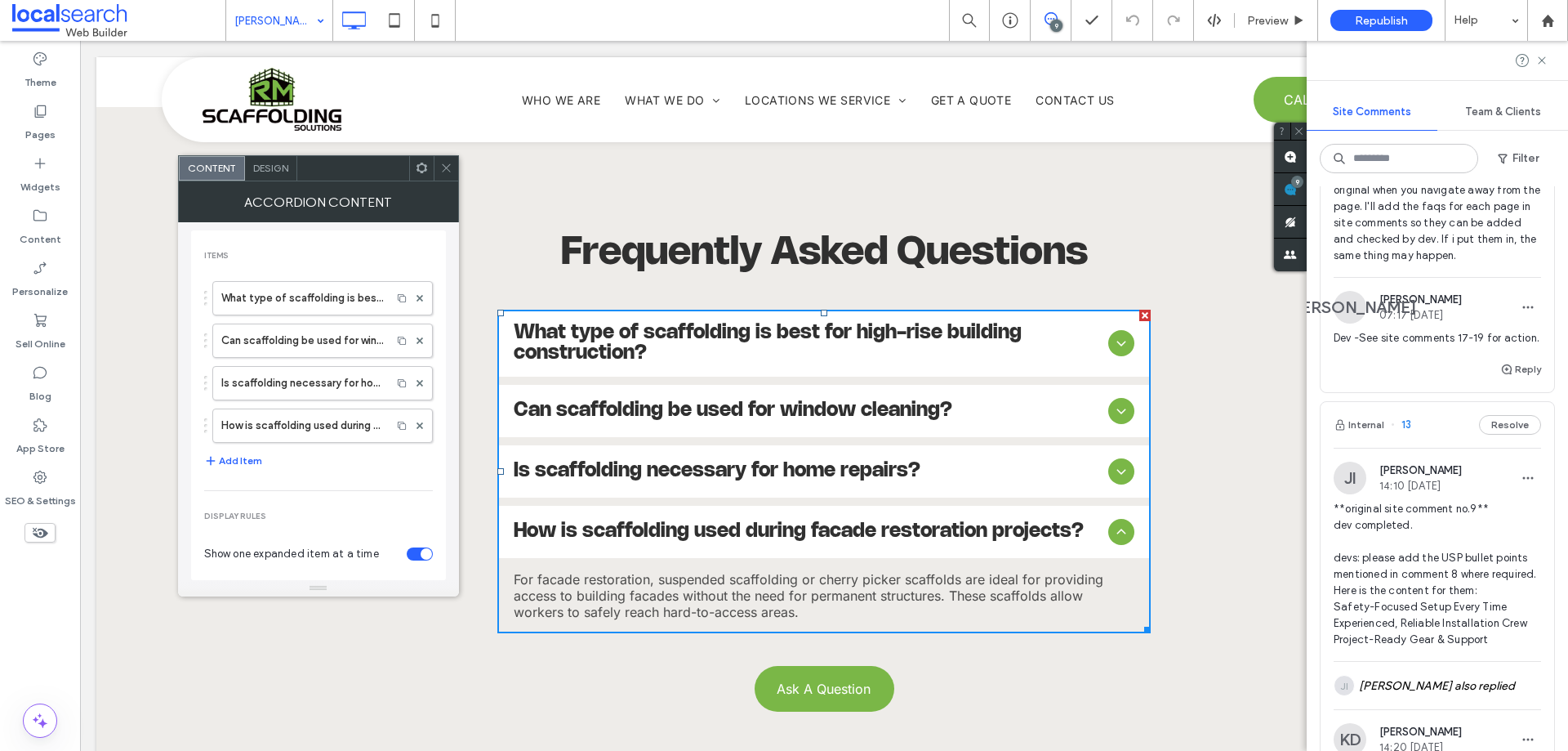
click at [410, 176] on span "How is scaffolding used during facade restoration projects?" at bounding box center [808, 531] width 588 height 21
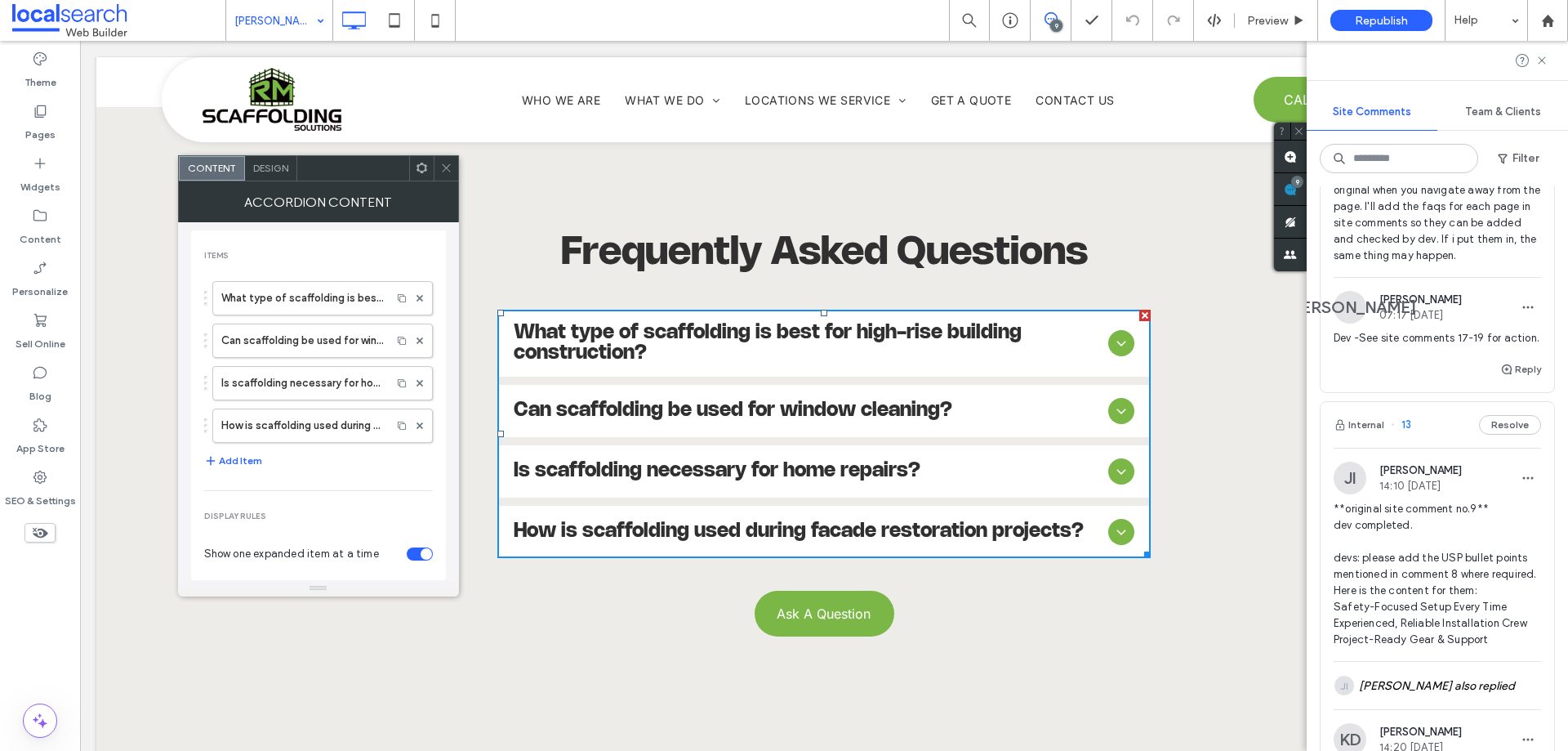
click at [410, 176] on span "Is scaffolding necessary for home repairs?" at bounding box center [808, 470] width 588 height 21
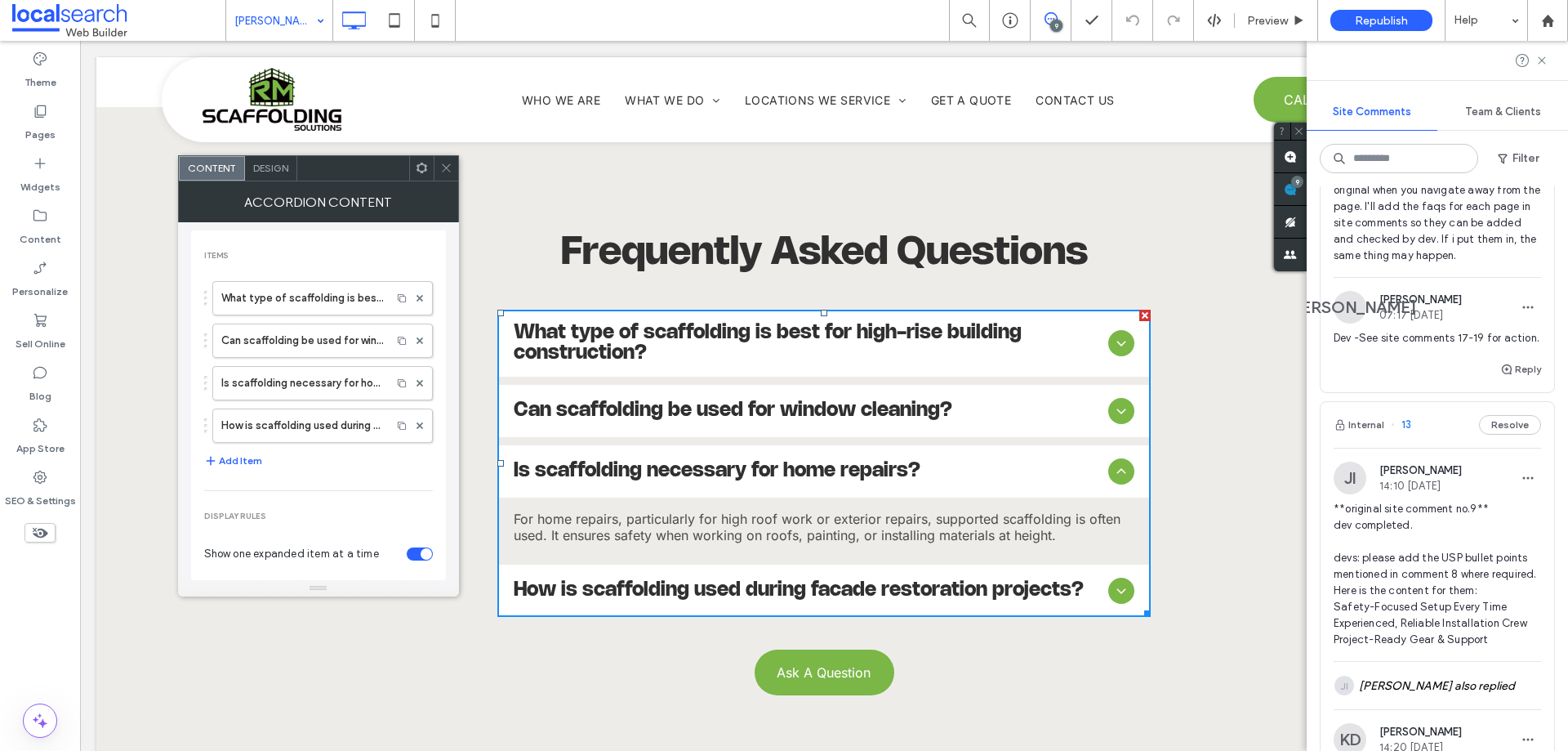
click at [410, 176] on span "Is scaffolding necessary for home repairs?" at bounding box center [808, 470] width 588 height 21
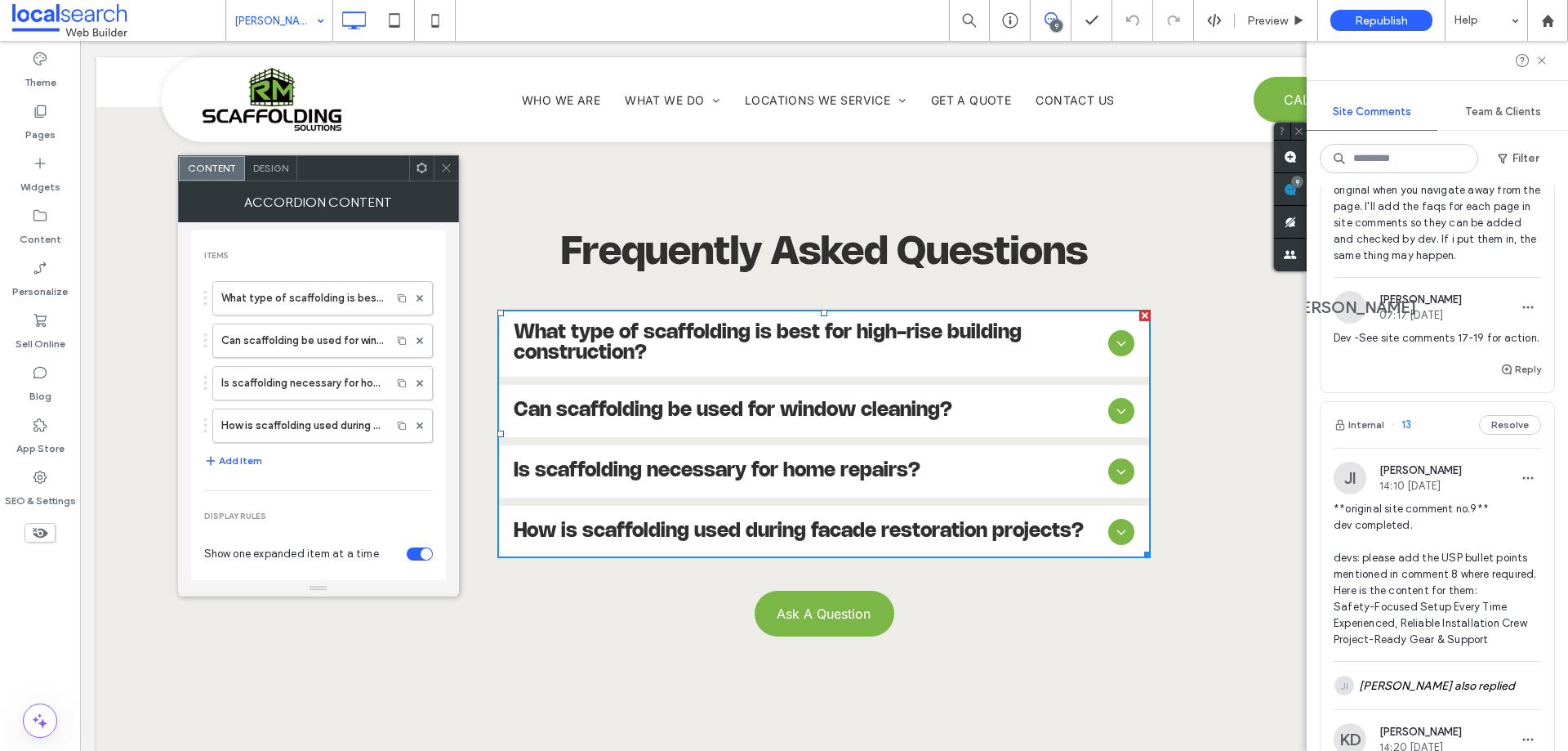
click at [410, 176] on span "Can scaffolding be used for window cleaning?" at bounding box center [808, 410] width 588 height 21
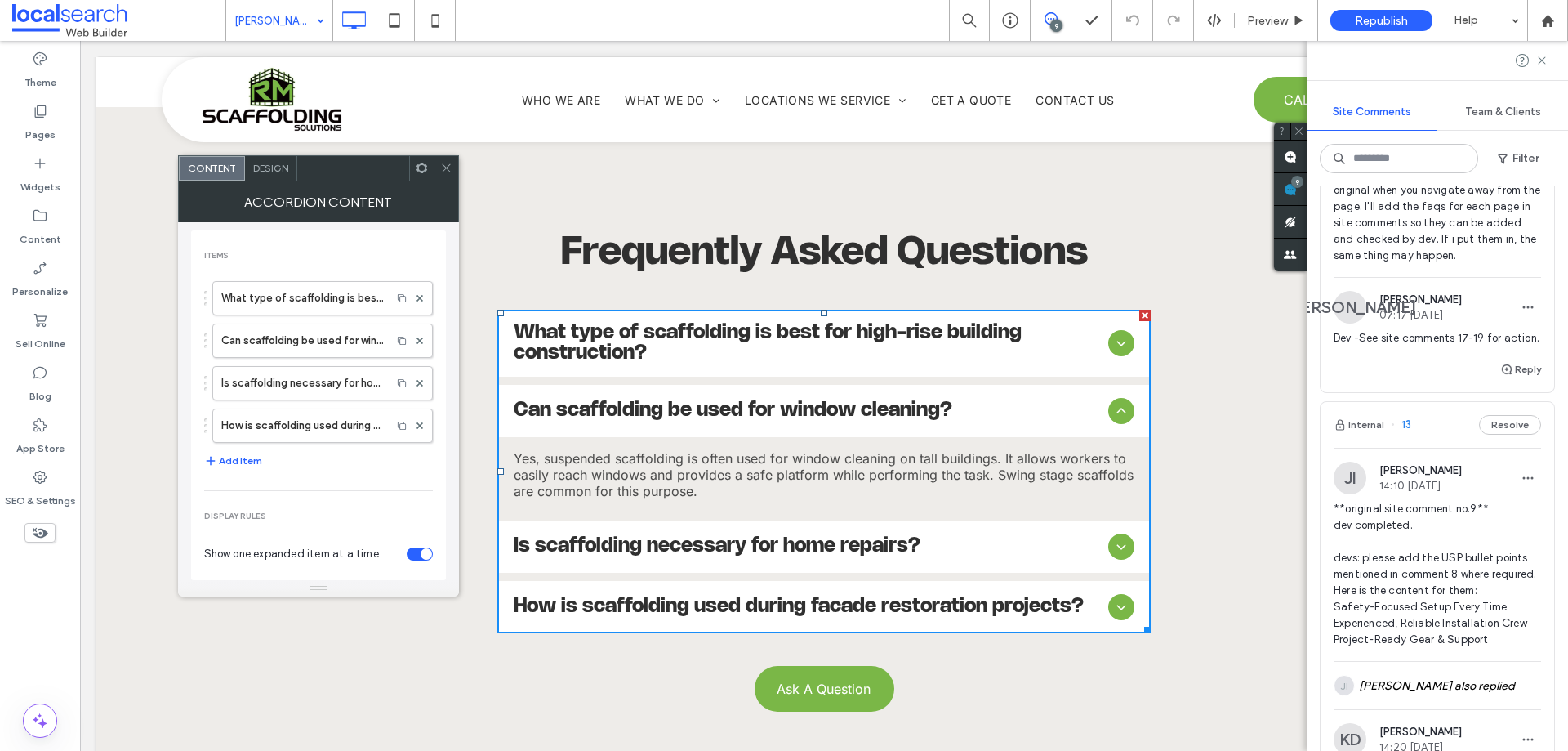
click at [410, 176] on div "Can scaffolding be used for window cleaning?" at bounding box center [824, 410] width 653 height 52
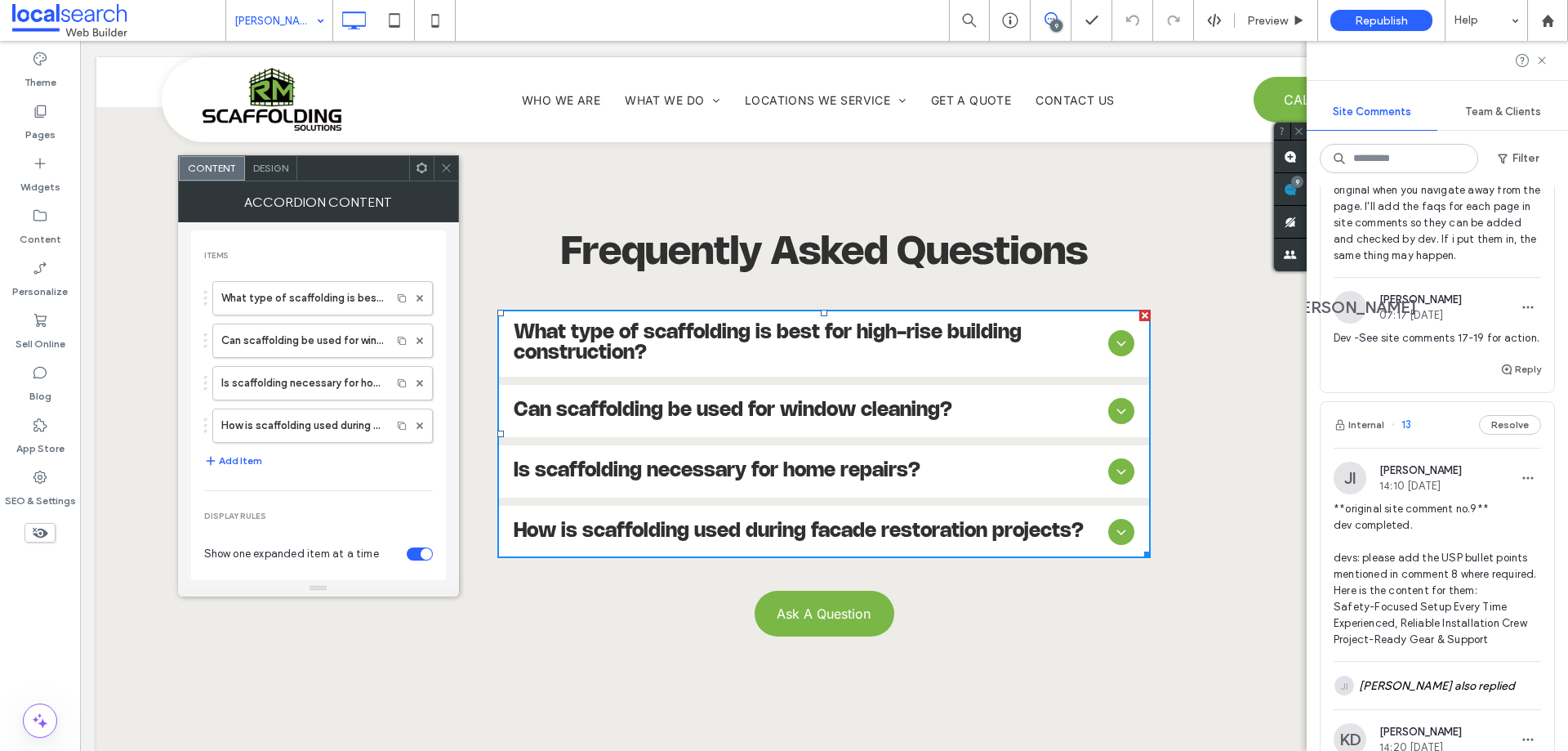
click at [410, 176] on span "What type of scaffolding is best for high-rise building construction?" at bounding box center [808, 343] width 588 height 41
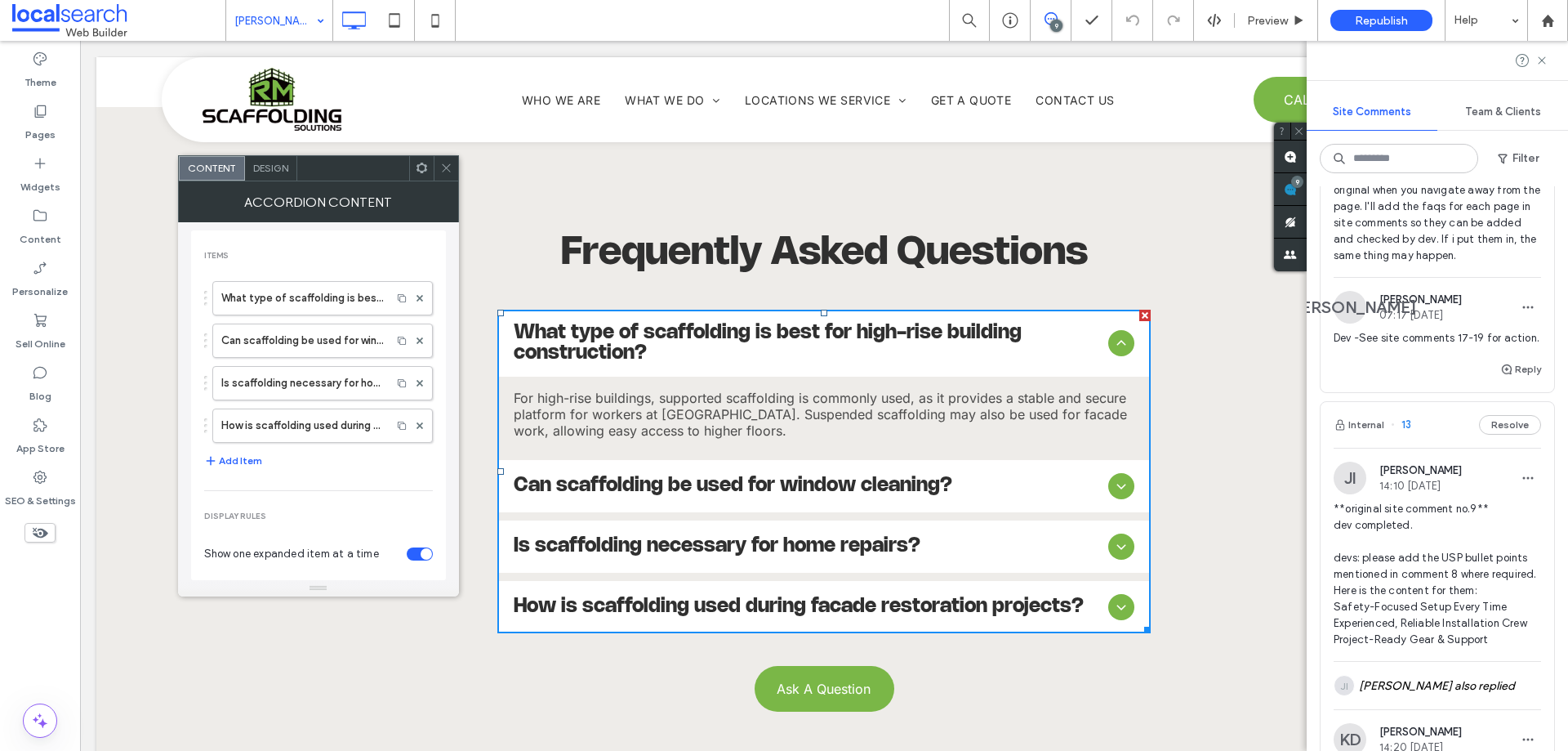
click at [410, 176] on span "What type of scaffolding is best for high-rise building construction?" at bounding box center [808, 343] width 588 height 41
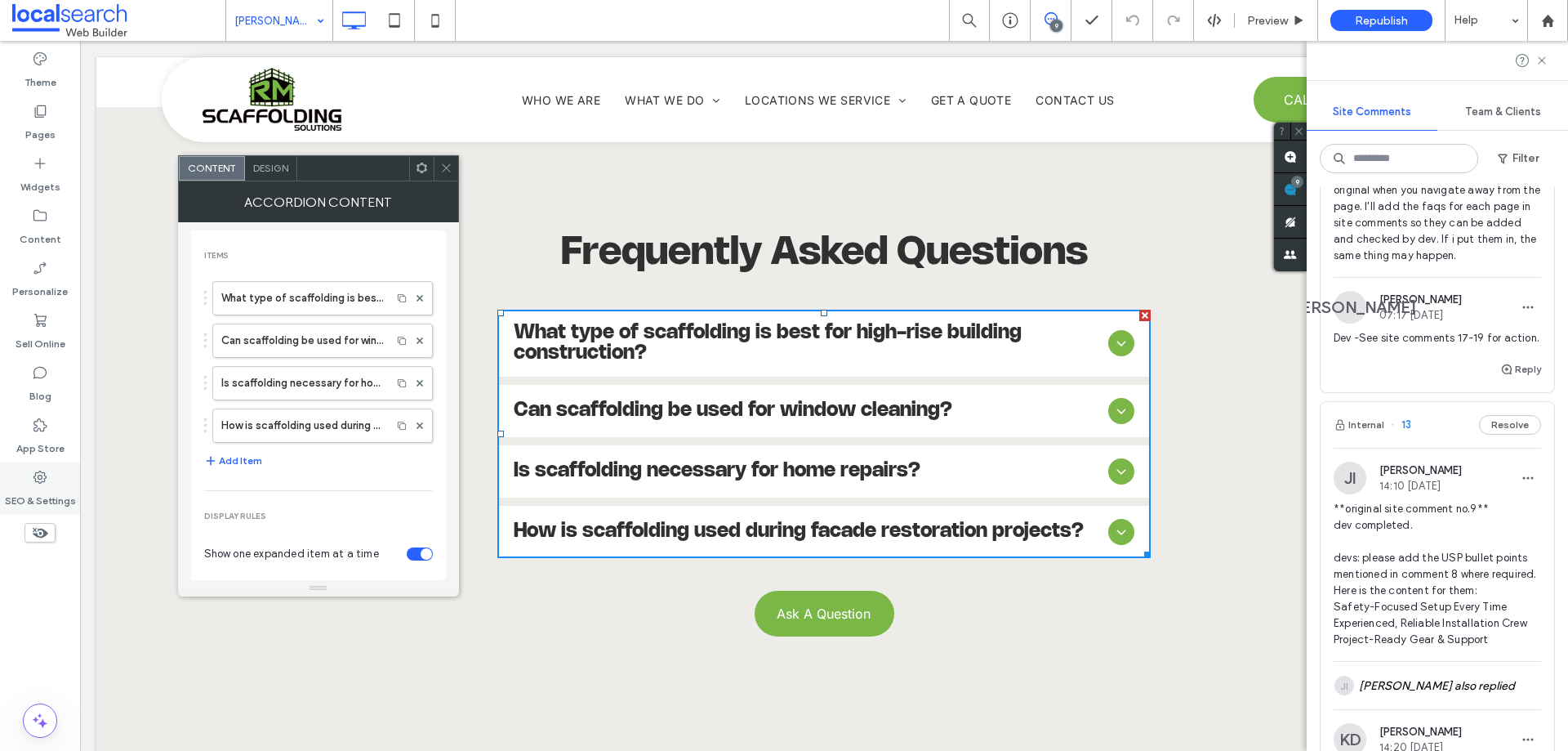
click at [47, 176] on icon at bounding box center [40, 477] width 16 height 16
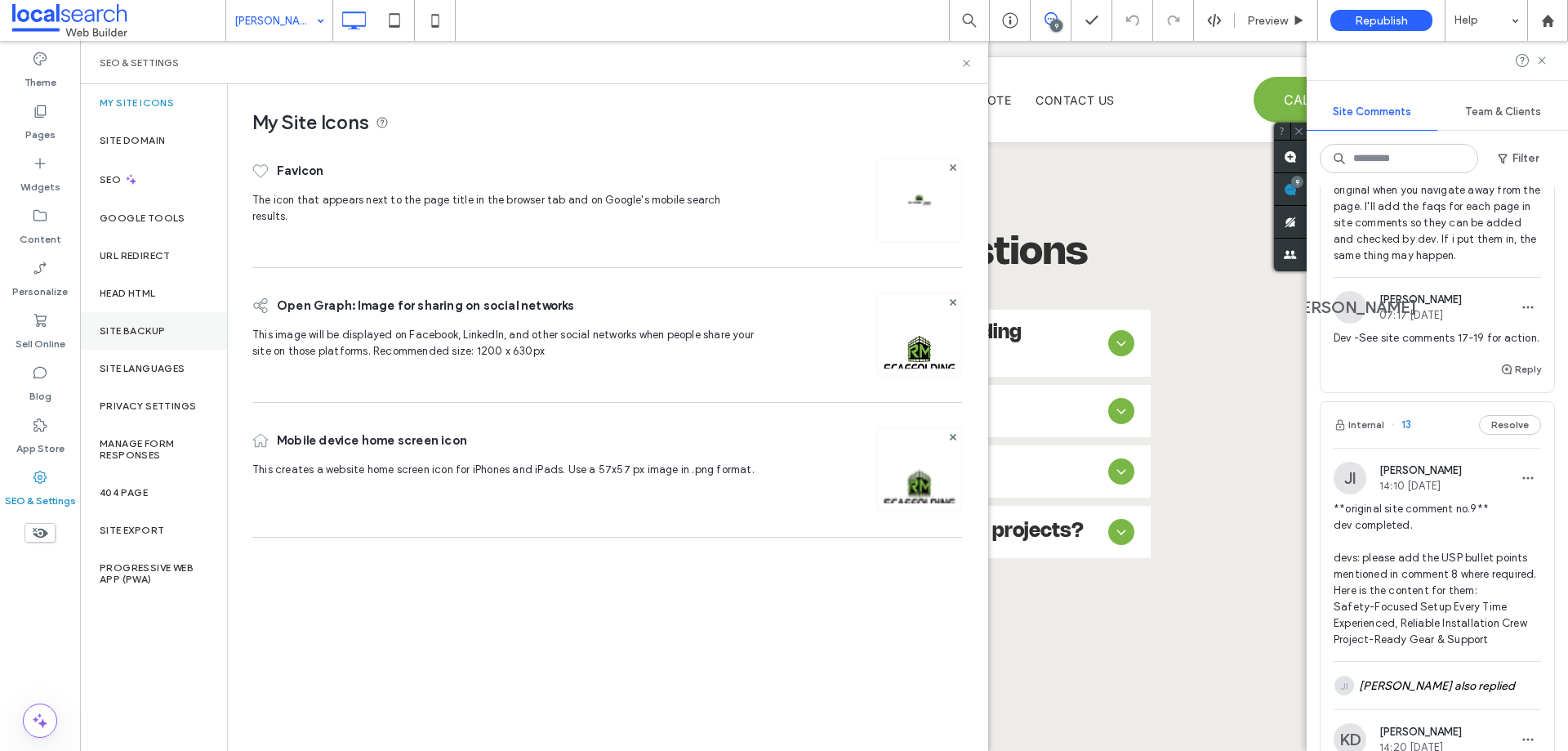
click at [160, 176] on label "Site Backup" at bounding box center [132, 330] width 66 height 11
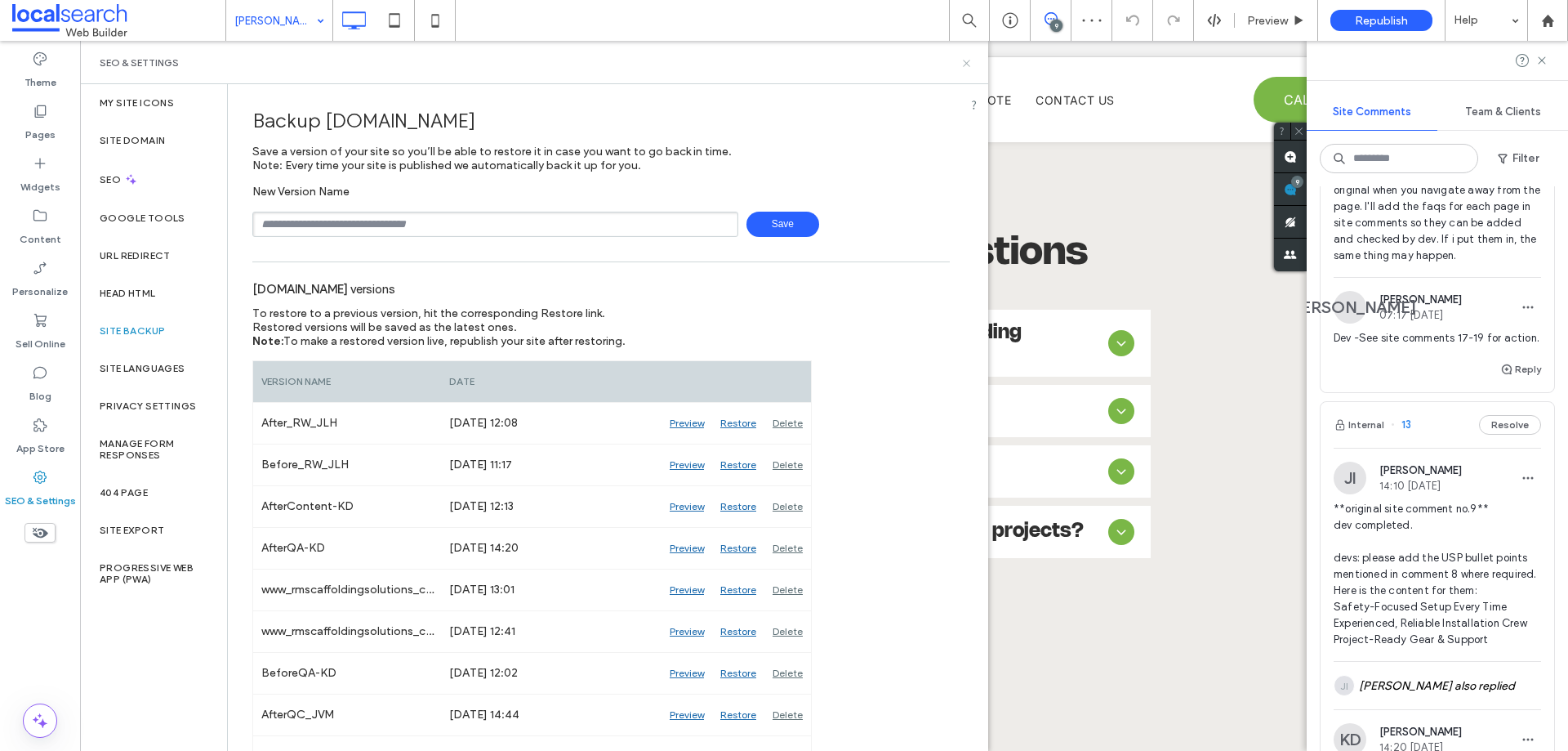
click at [410, 62] on icon at bounding box center [966, 63] width 12 height 12
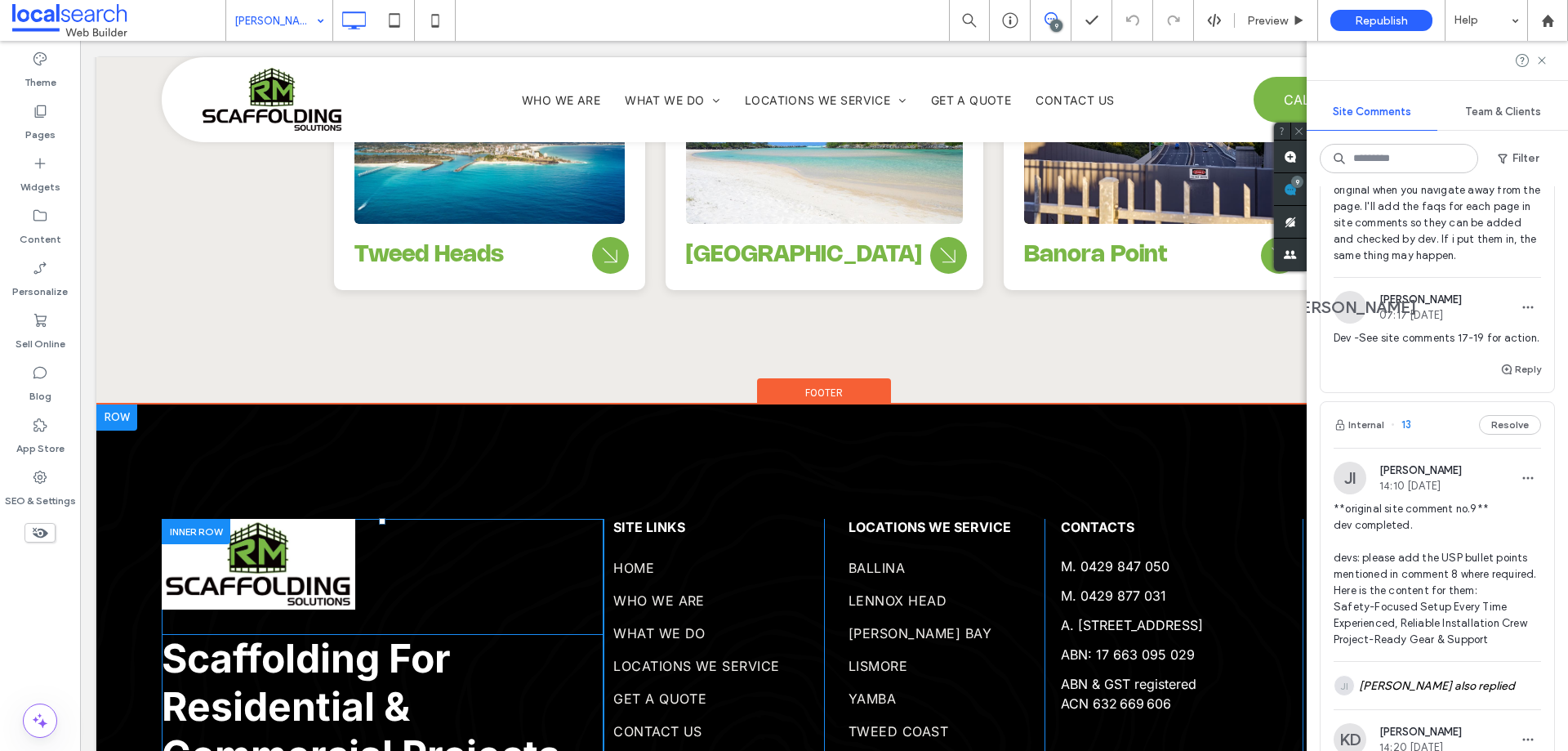
scroll to position [6461, 0]
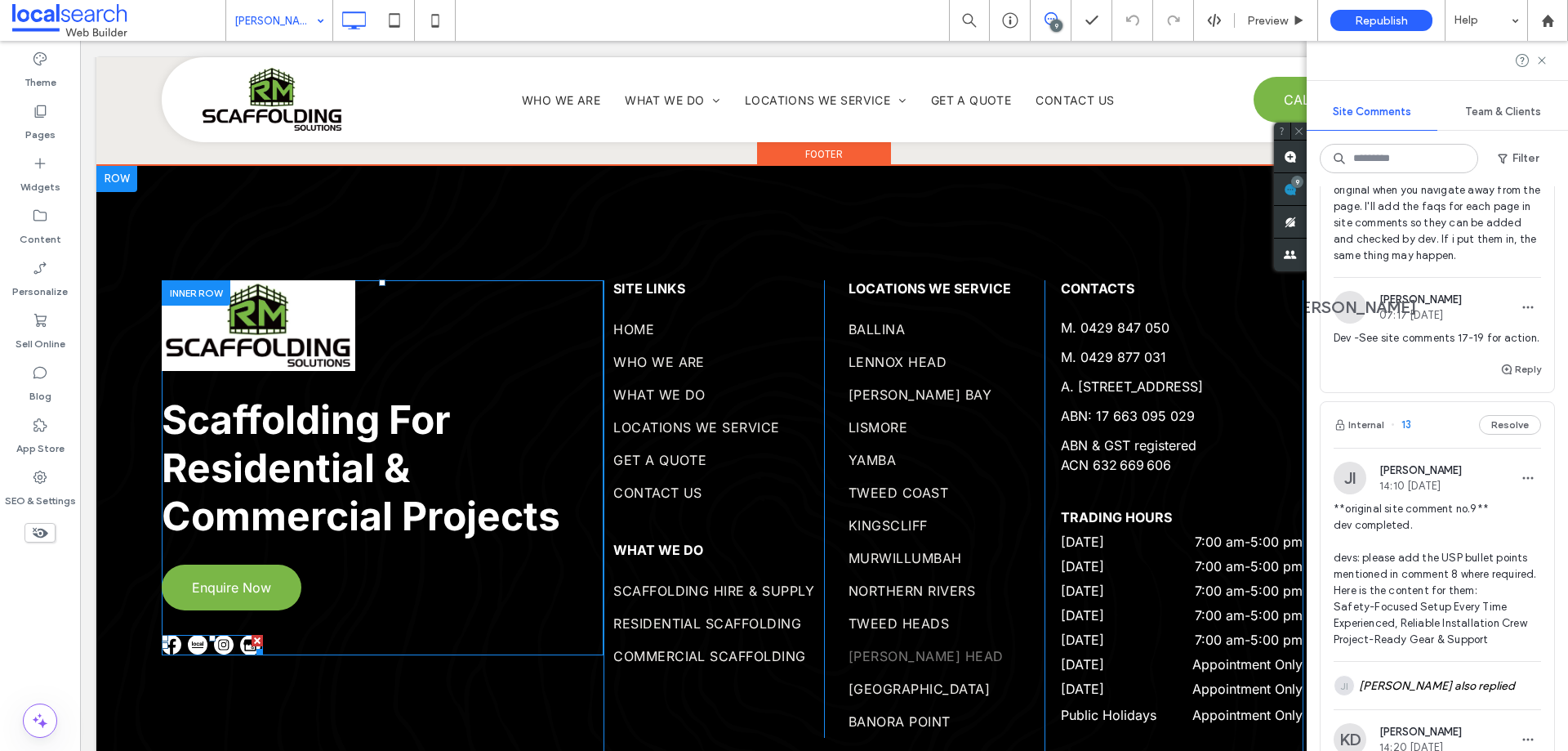
click at [240, 176] on span at bounding box center [212, 644] width 102 height 21
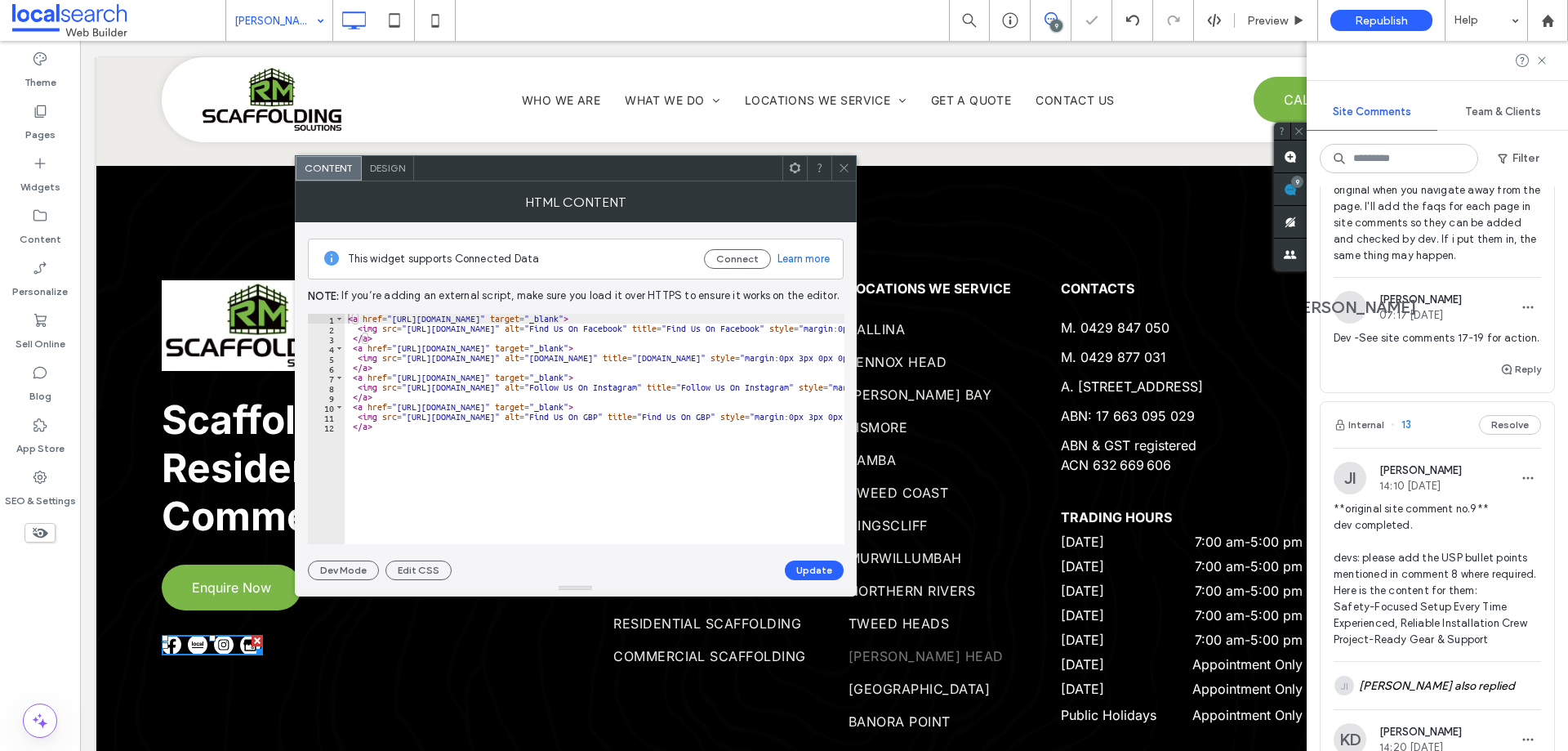
click at [410, 165] on icon at bounding box center [844, 167] width 12 height 12
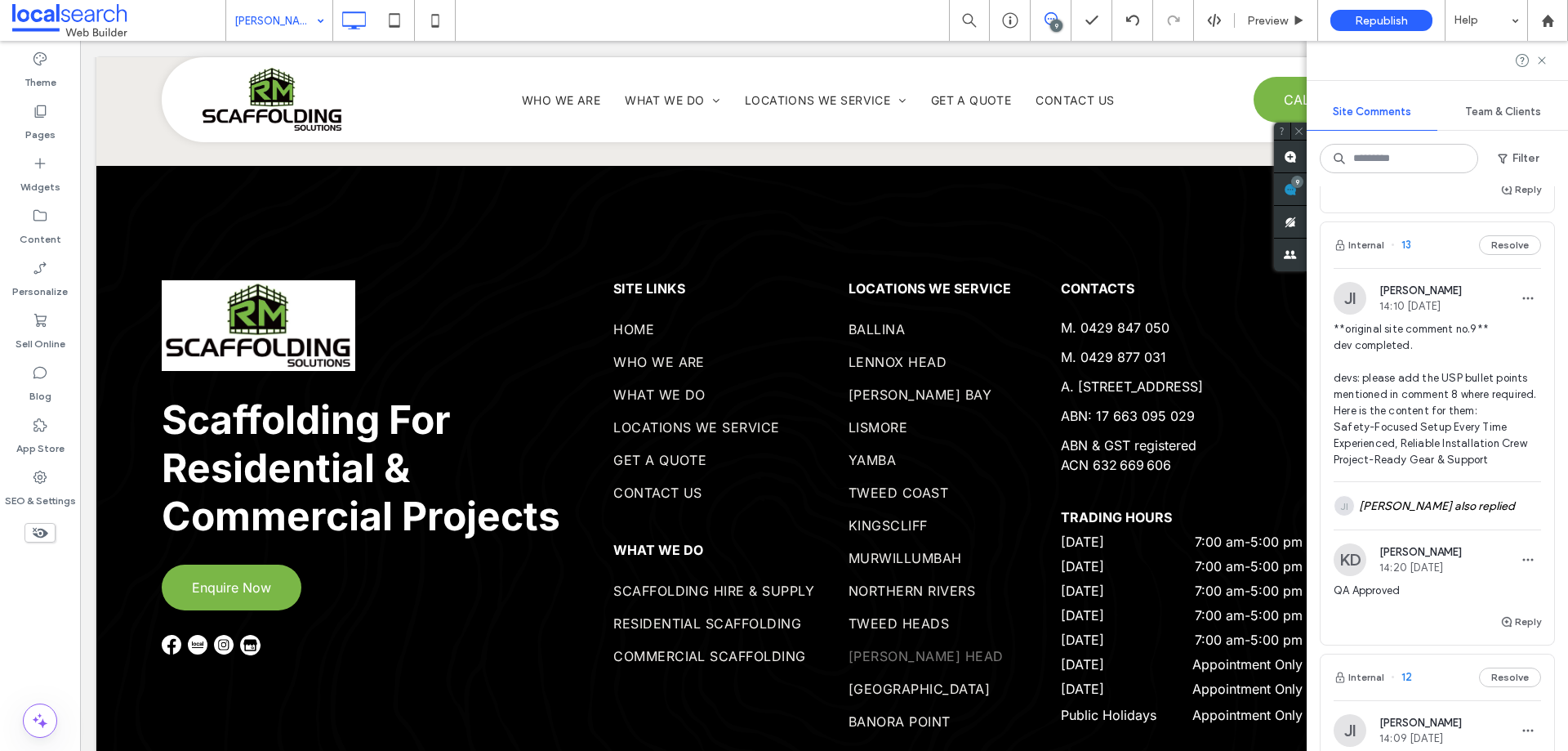
scroll to position [4148, 0]
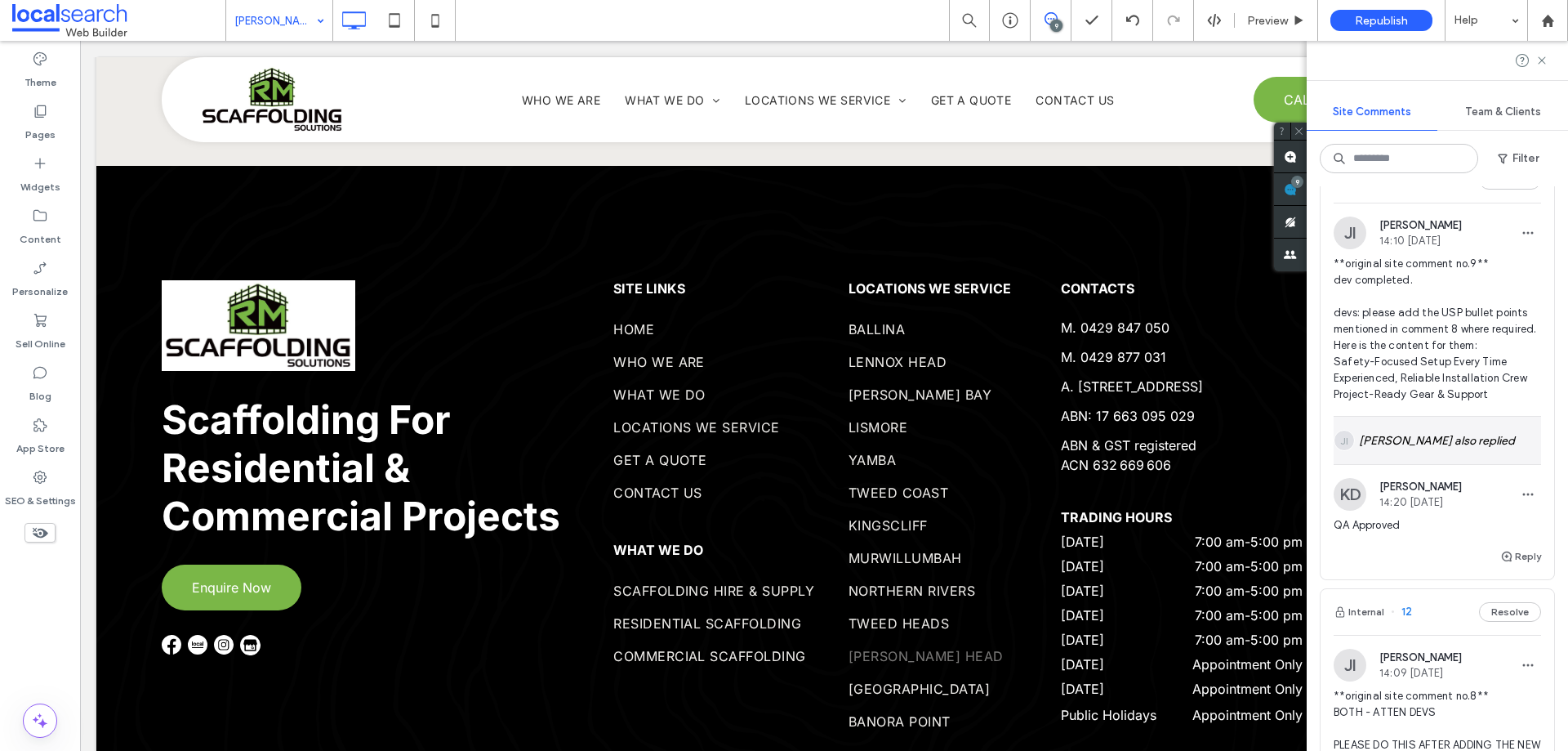
click at [410, 176] on div "JI [PERSON_NAME] also replied" at bounding box center [1437, 440] width 207 height 48
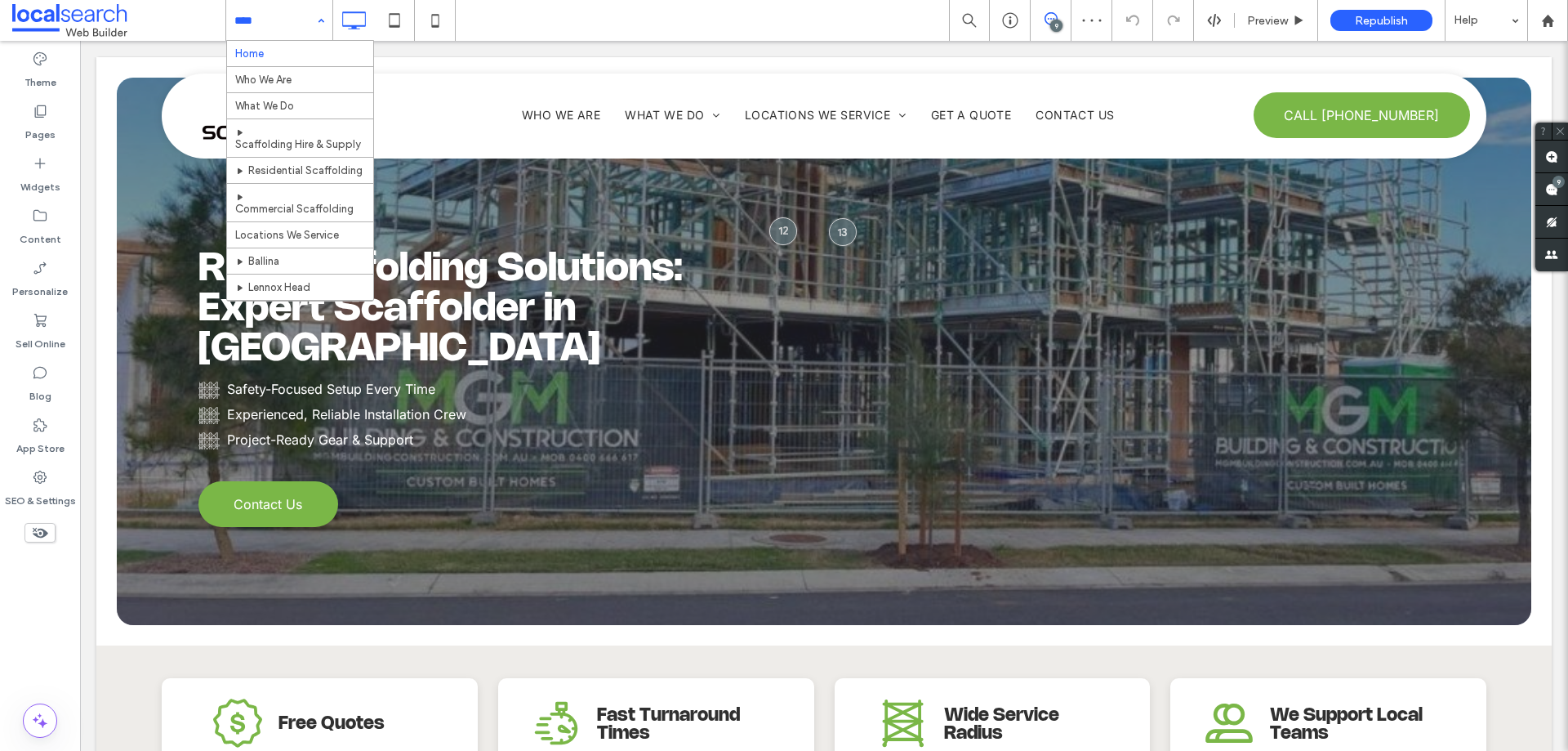
scroll to position [350, 0]
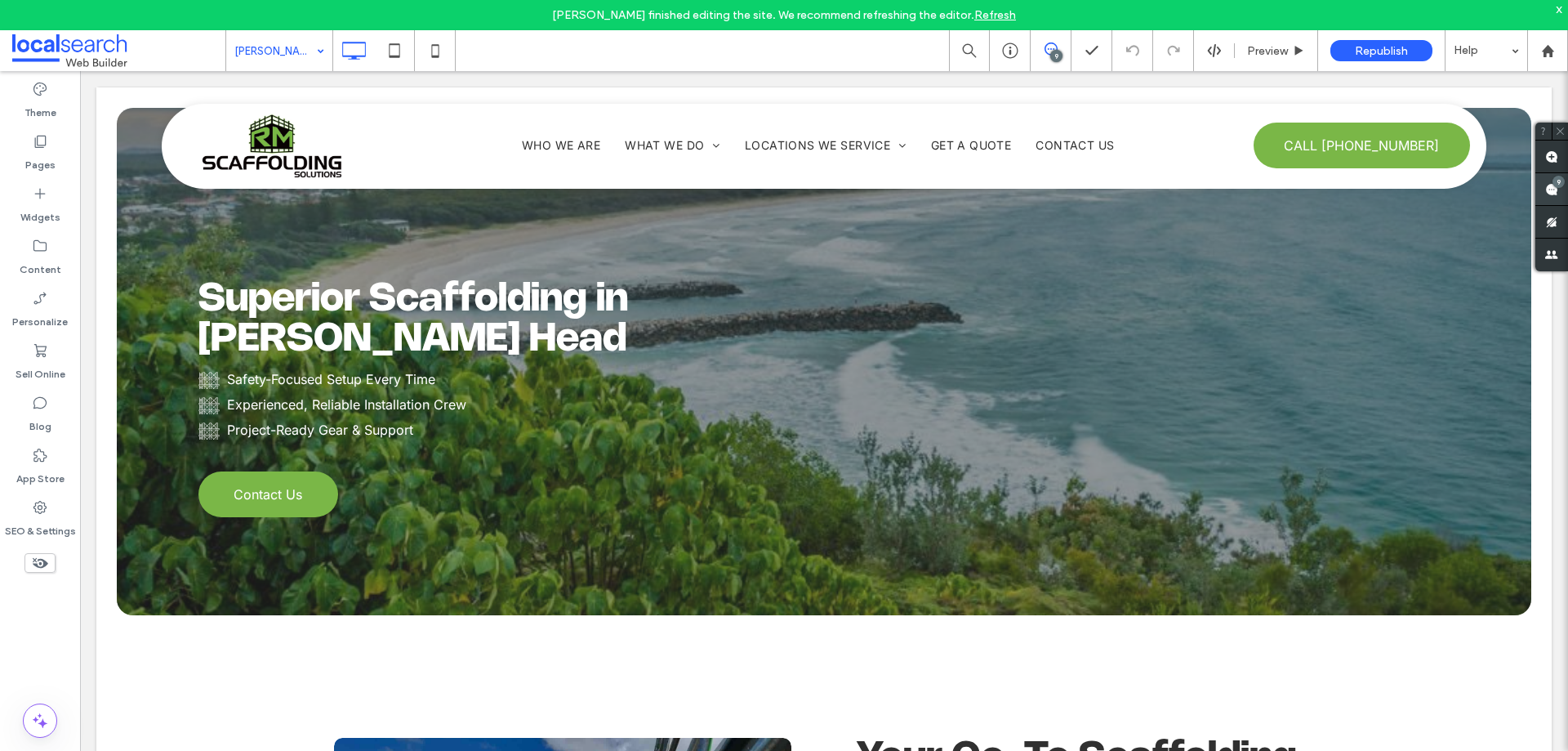
click at [410, 176] on span at bounding box center [1552, 189] width 33 height 32
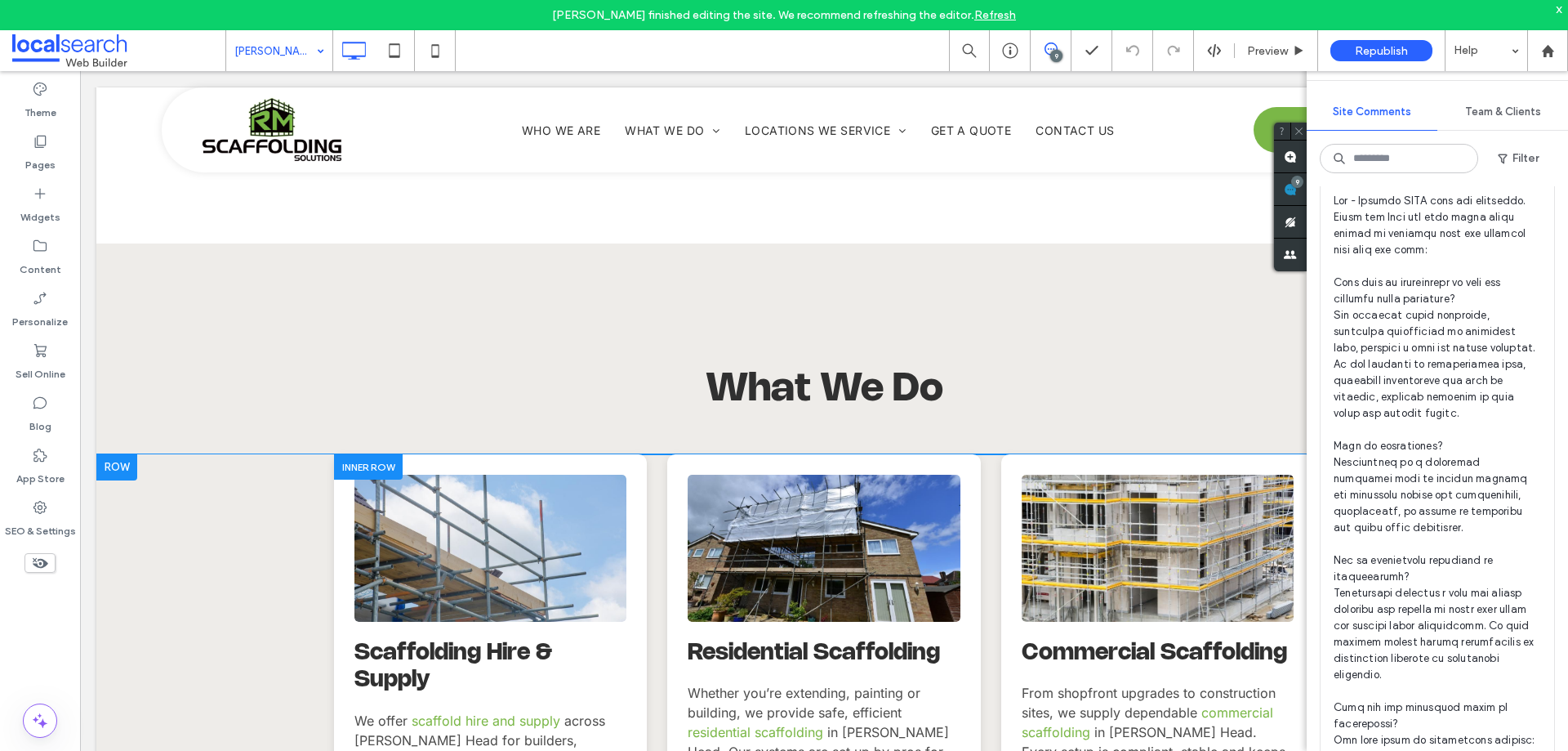
scroll to position [1307, 0]
